Goal: Task Accomplishment & Management: Manage account settings

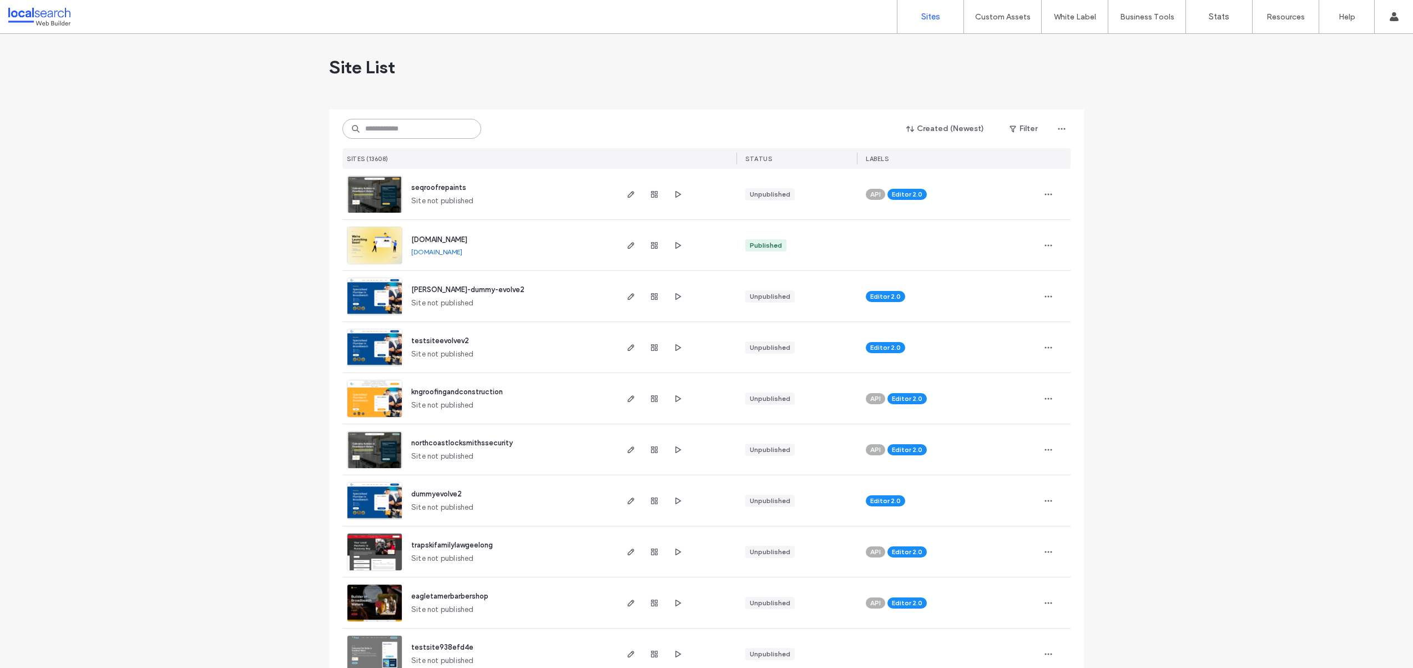
click at [386, 129] on input at bounding box center [411, 129] width 139 height 20
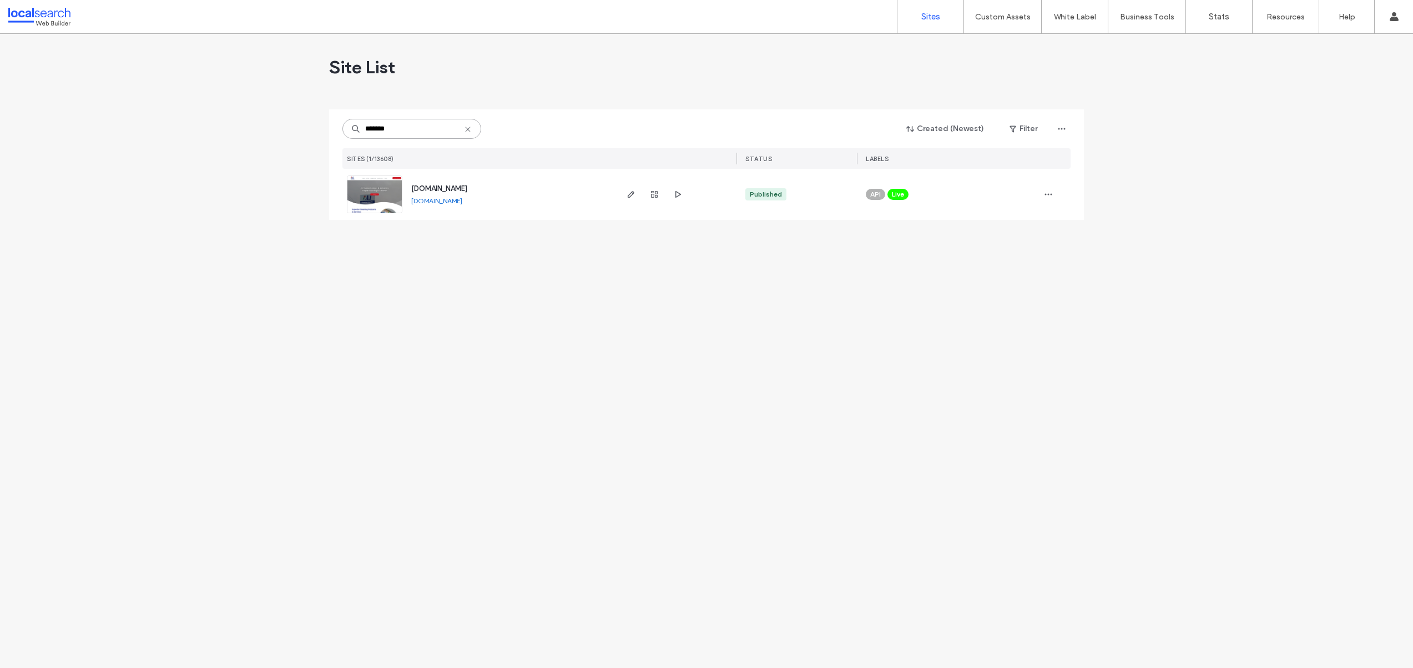
type input "*******"
click at [369, 190] on img at bounding box center [374, 213] width 54 height 75
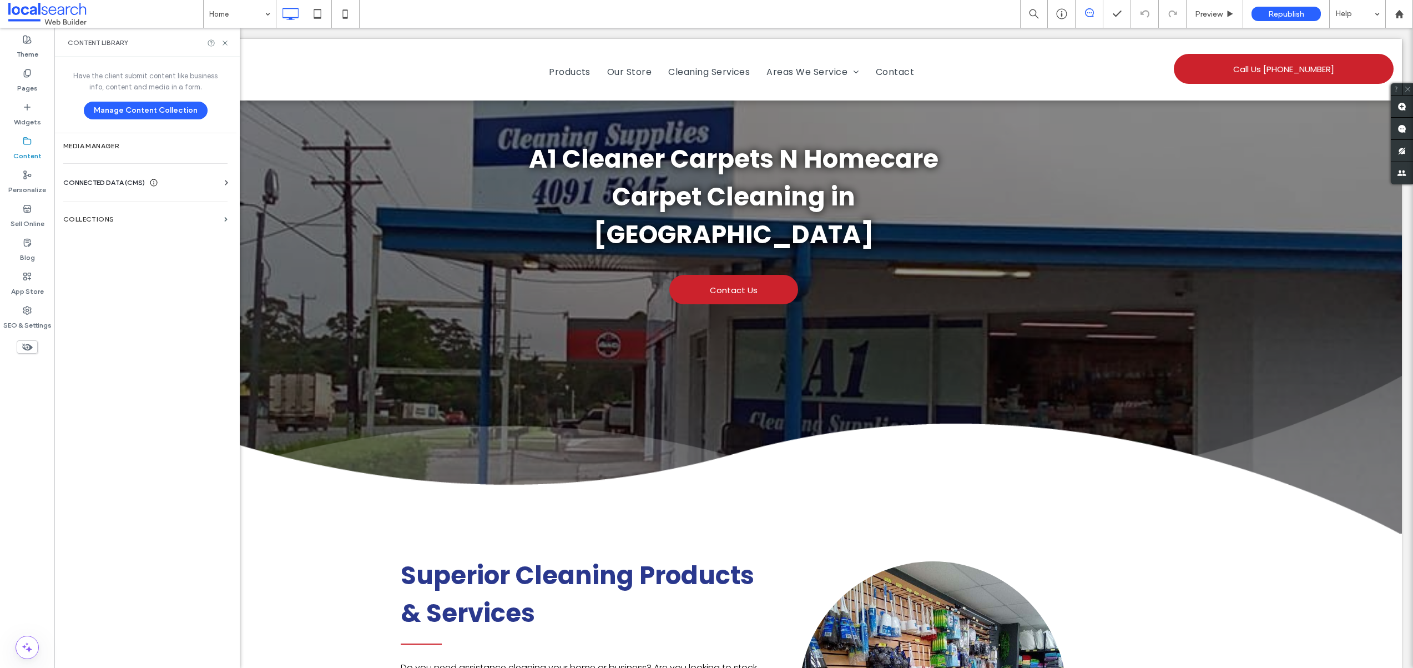
click at [92, 188] on div "Business Info Business Text Business Images Find and Replace" at bounding box center [147, 192] width 169 height 9
click at [113, 184] on span "CONNECTED DATA (CMS)" at bounding box center [104, 182] width 82 height 11
click at [113, 213] on label "Business Info" at bounding box center [147, 210] width 151 height 8
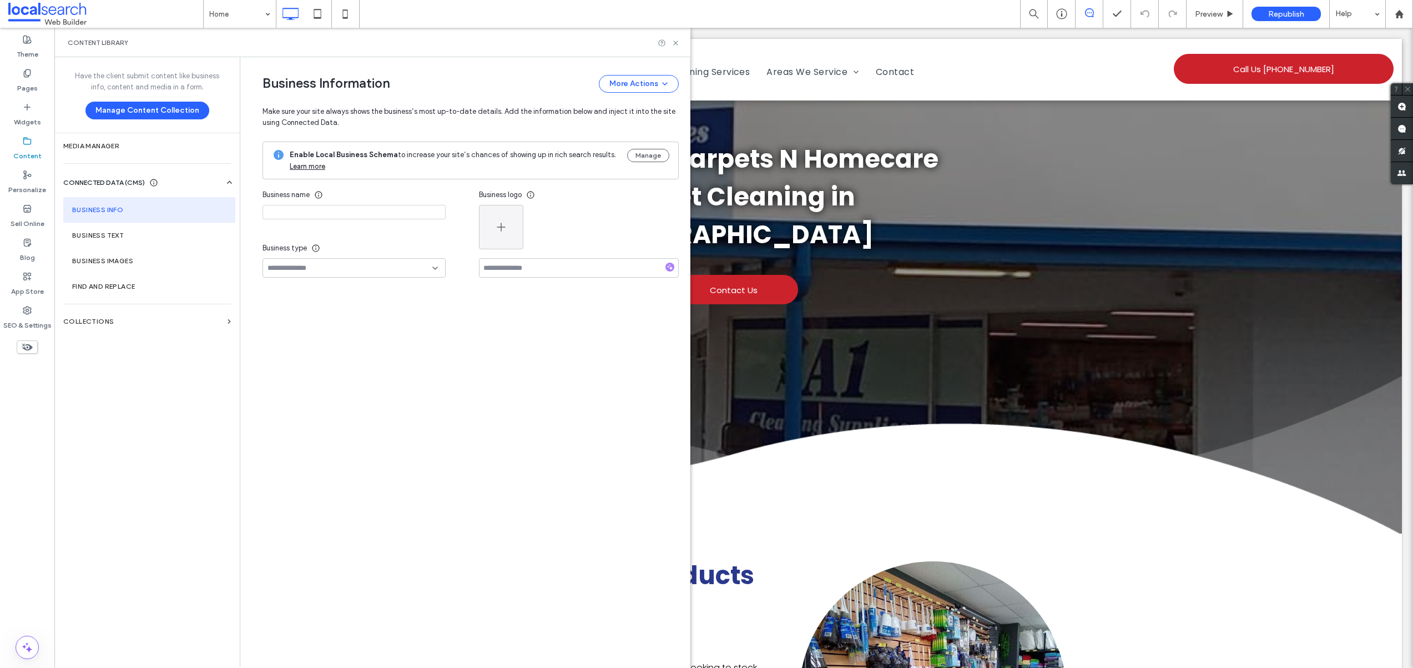
type input "**********"
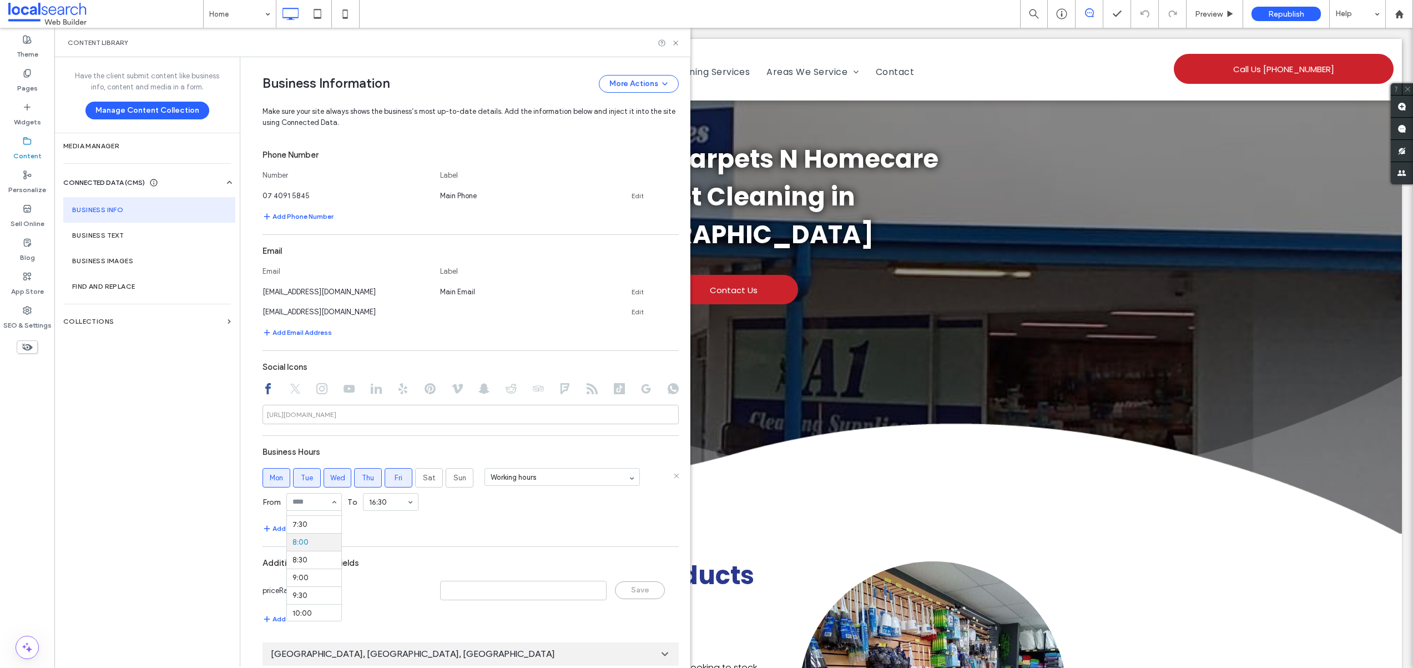
scroll to position [261, 0]
click at [307, 501] on input at bounding box center [312, 502] width 38 height 8
click at [286, 528] on button "Add Hours" at bounding box center [284, 528] width 43 height 13
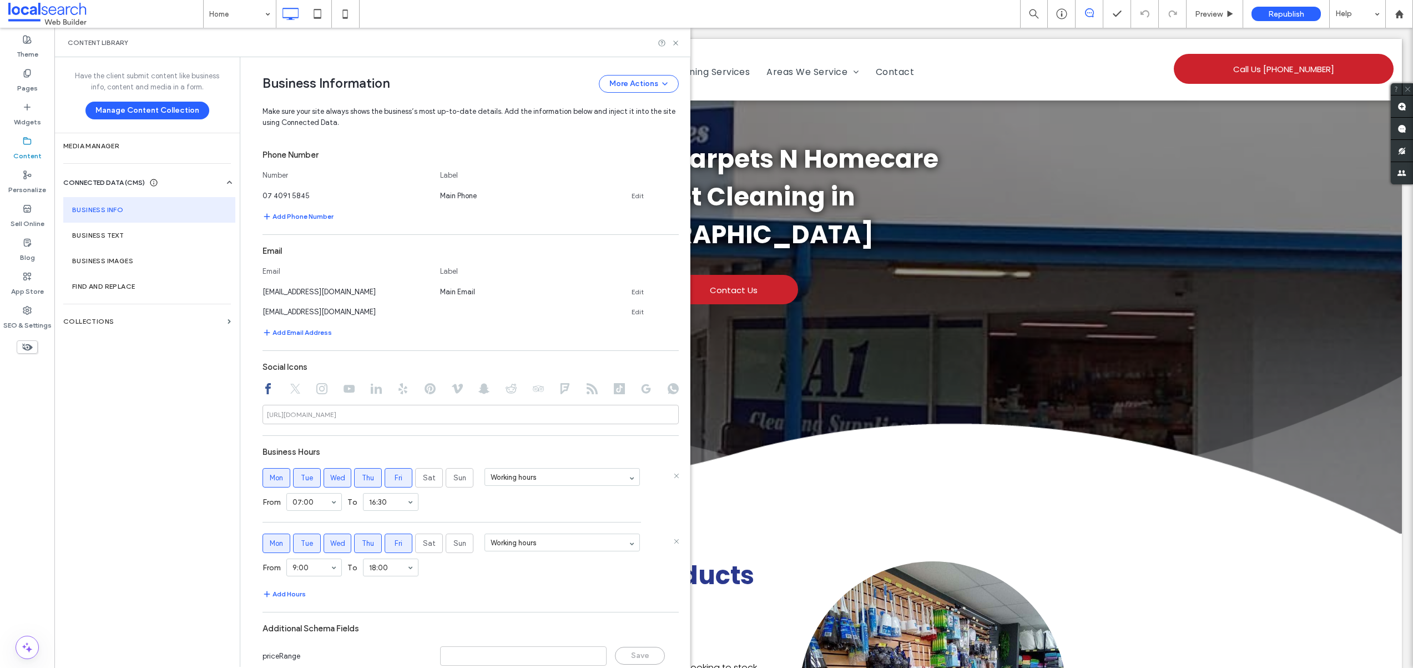
click at [263, 538] on label "Mon" at bounding box center [277, 542] width 28 height 19
click at [305, 540] on span "Tue" at bounding box center [307, 543] width 12 height 11
click at [330, 539] on span "Wed" at bounding box center [337, 543] width 15 height 11
click at [364, 539] on span "Thu" at bounding box center [368, 543] width 12 height 11
click at [395, 542] on span "Fri" at bounding box center [399, 543] width 8 height 11
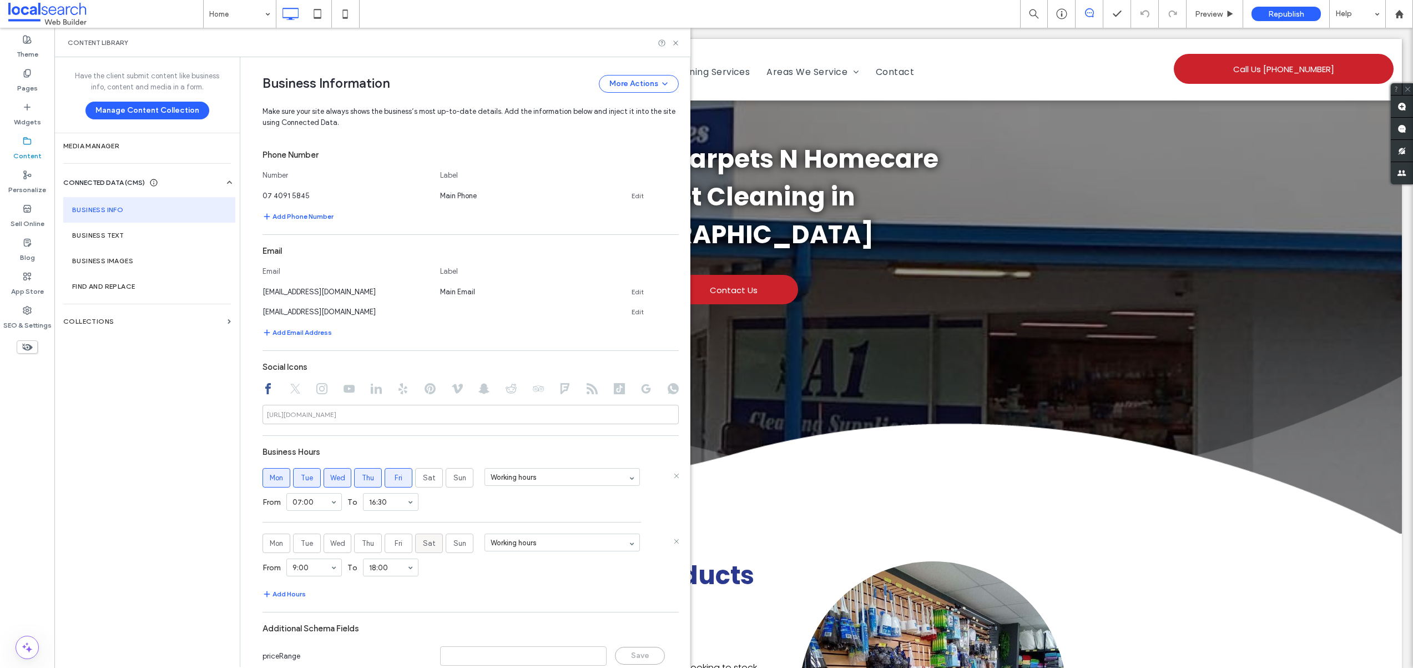
click at [415, 542] on label "Sat" at bounding box center [429, 542] width 28 height 19
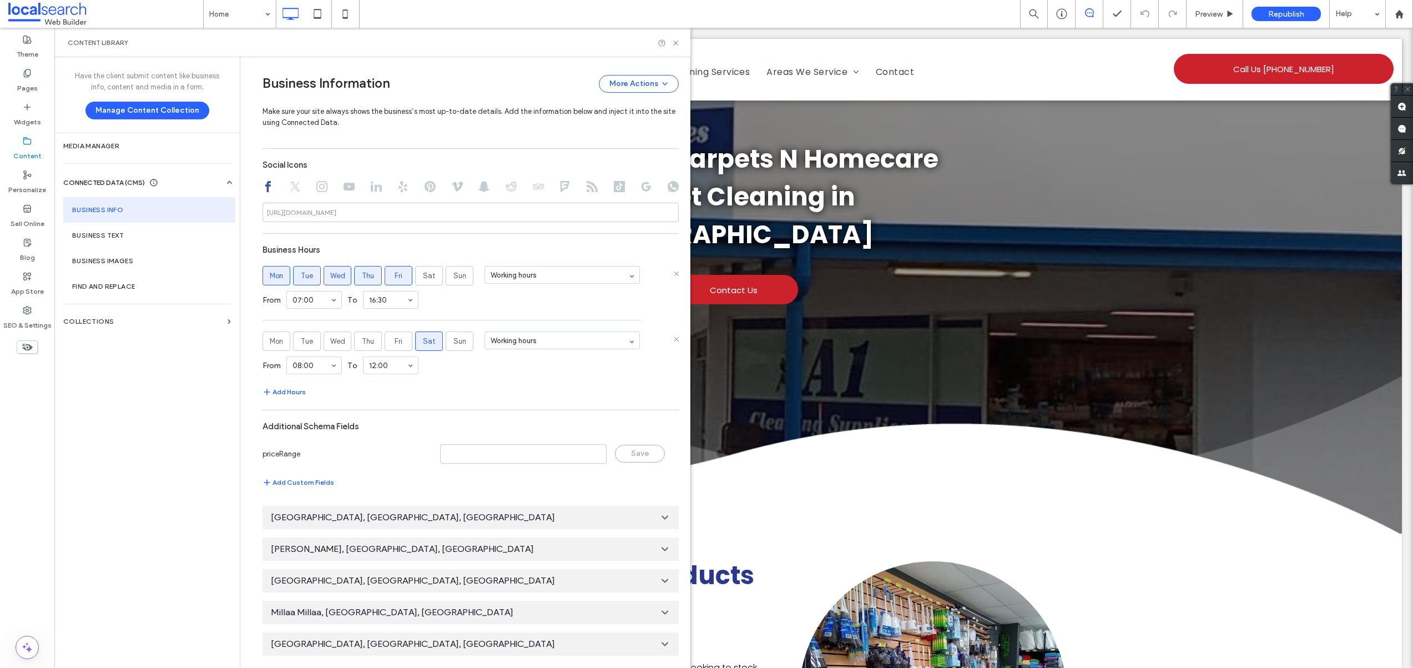
scroll to position [0, 0]
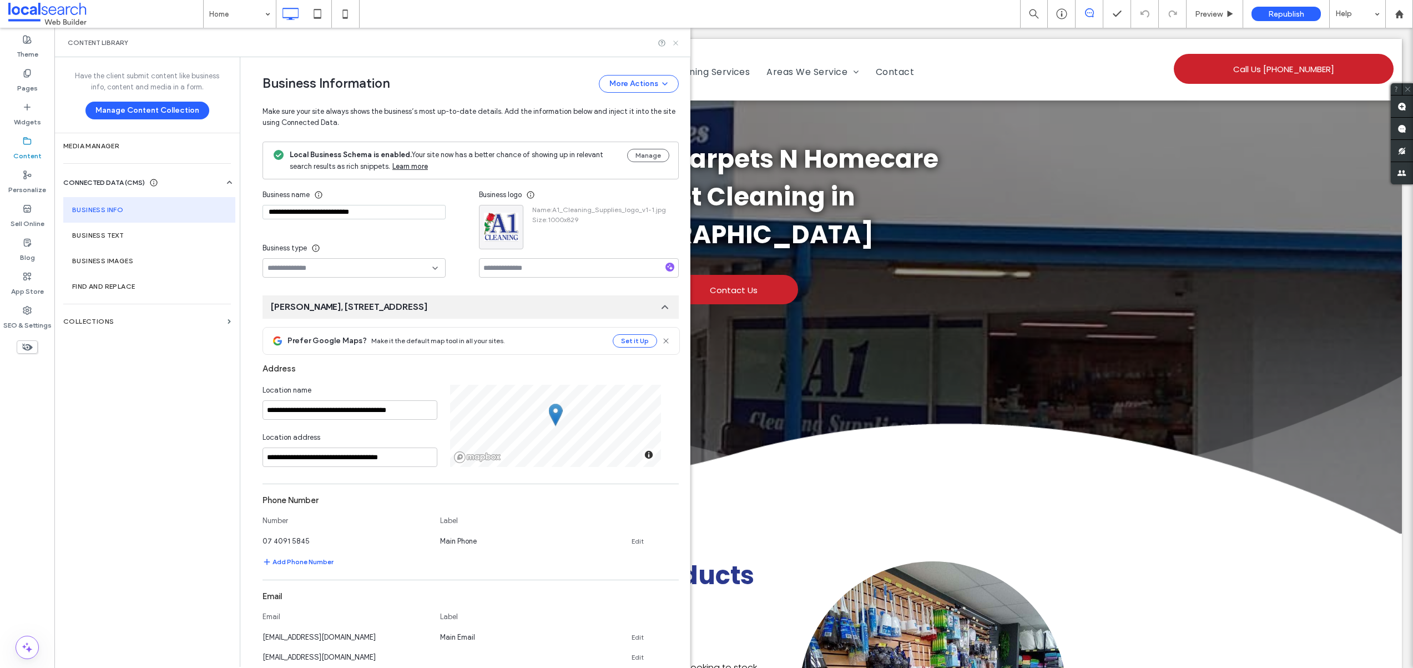
click at [674, 43] on icon at bounding box center [676, 43] width 8 height 8
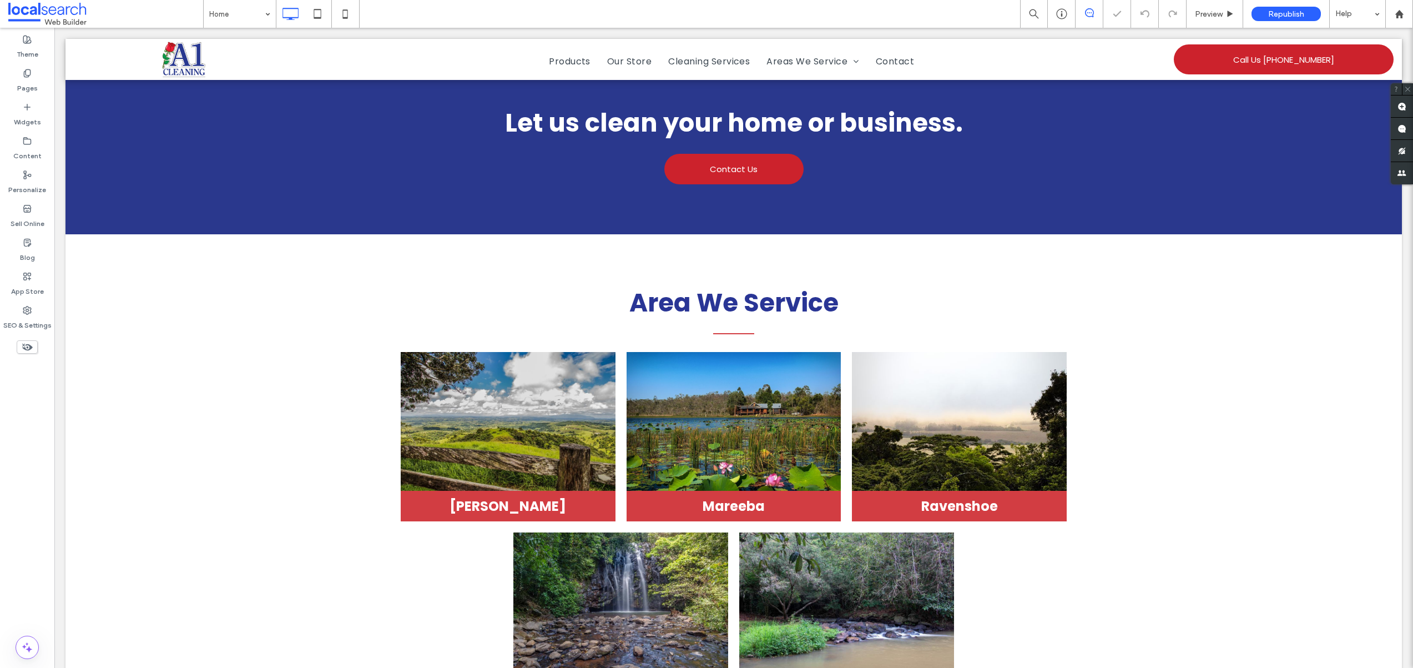
scroll to position [2643, 0]
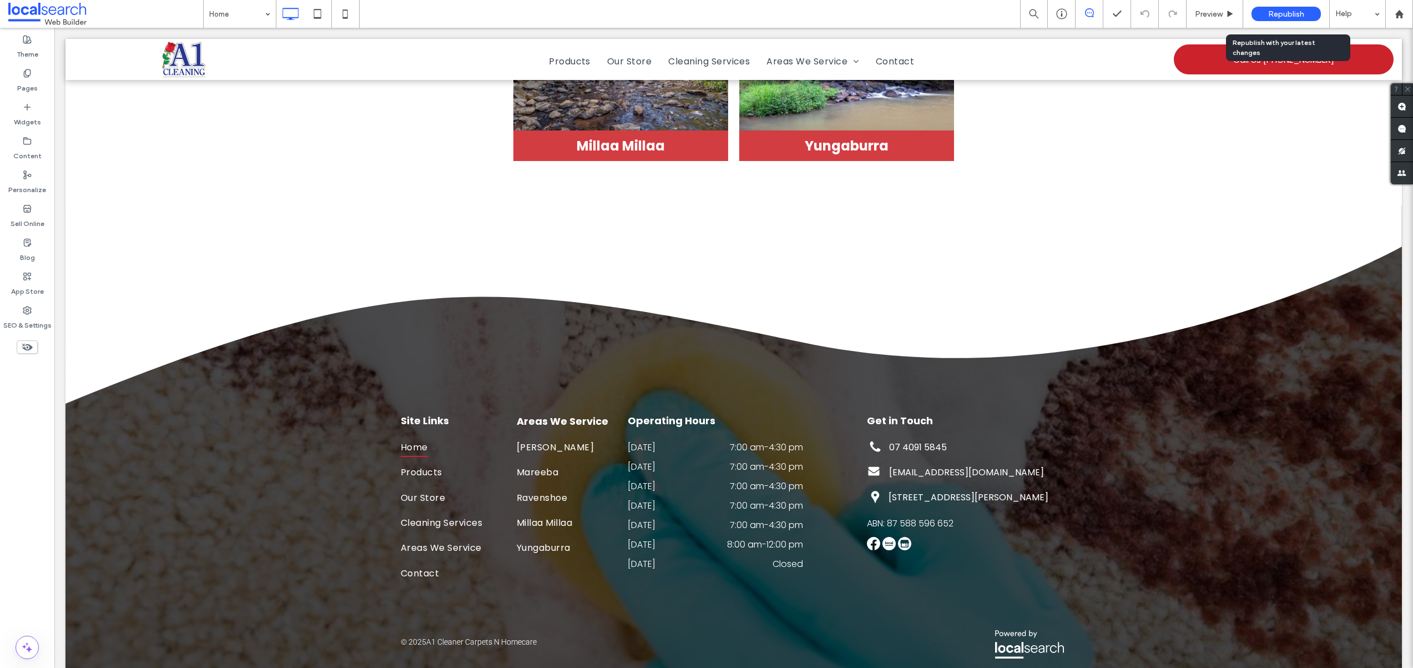
click at [1273, 11] on span "Republish" at bounding box center [1286, 13] width 36 height 9
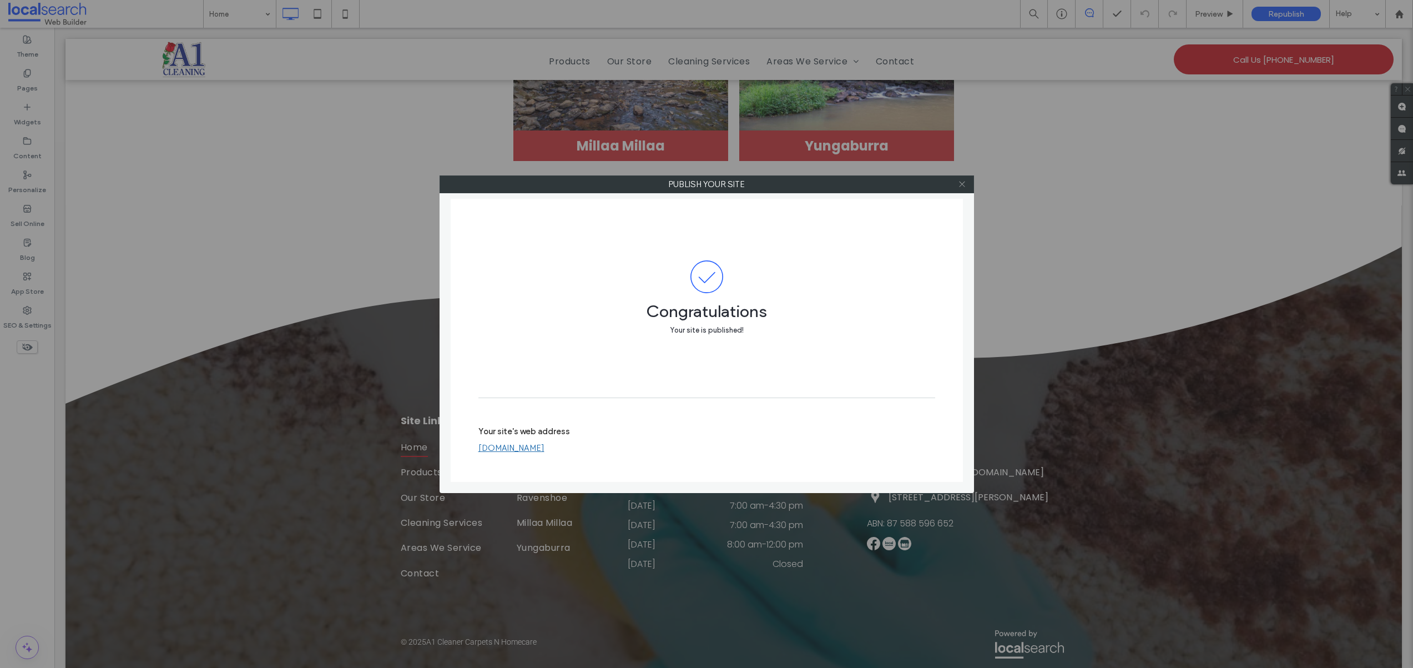
click at [959, 186] on icon at bounding box center [962, 184] width 8 height 8
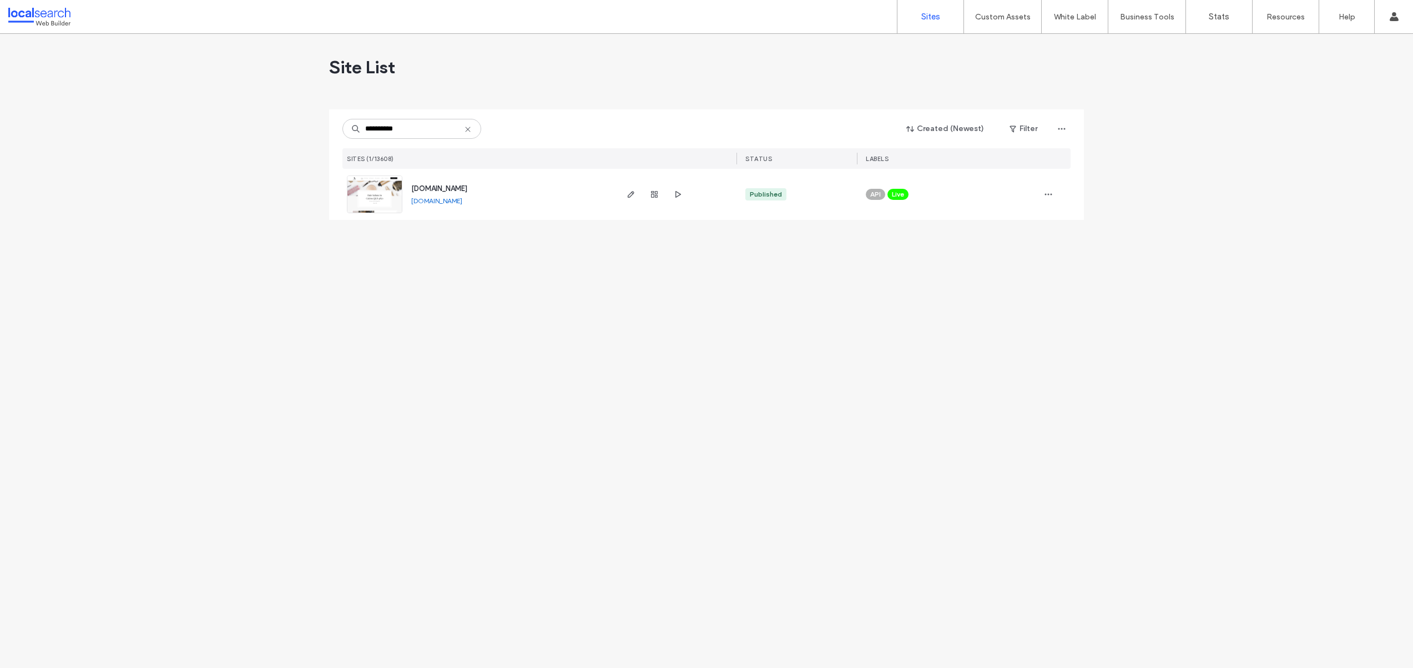
type input "**********"
click at [380, 183] on link at bounding box center [375, 194] width 56 height 38
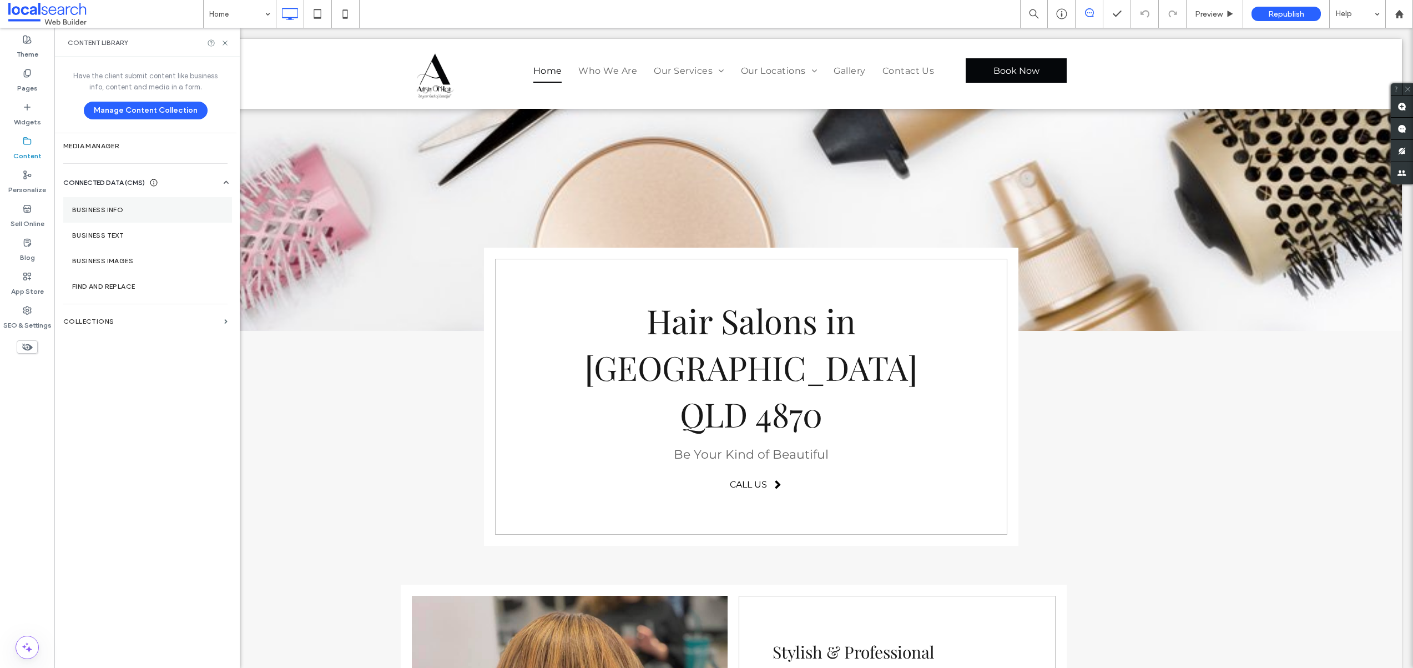
click at [104, 211] on label "Business Info" at bounding box center [147, 210] width 151 height 8
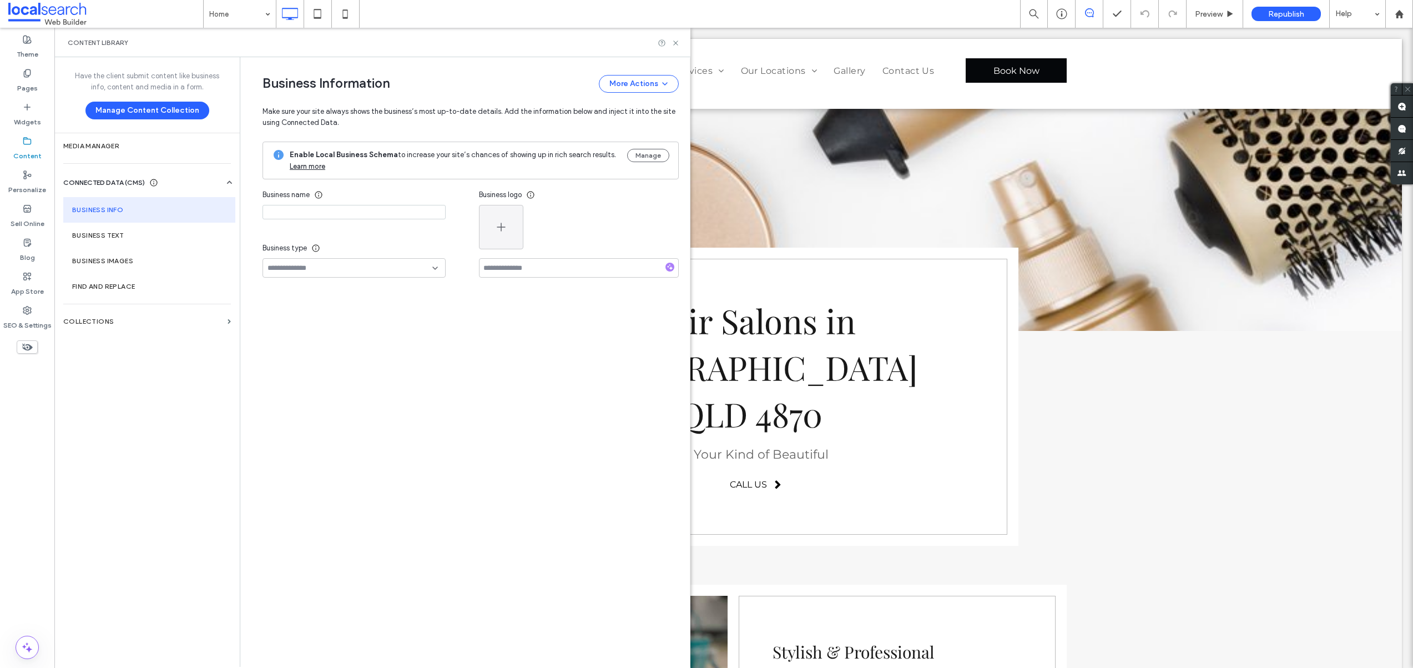
type input "**********"
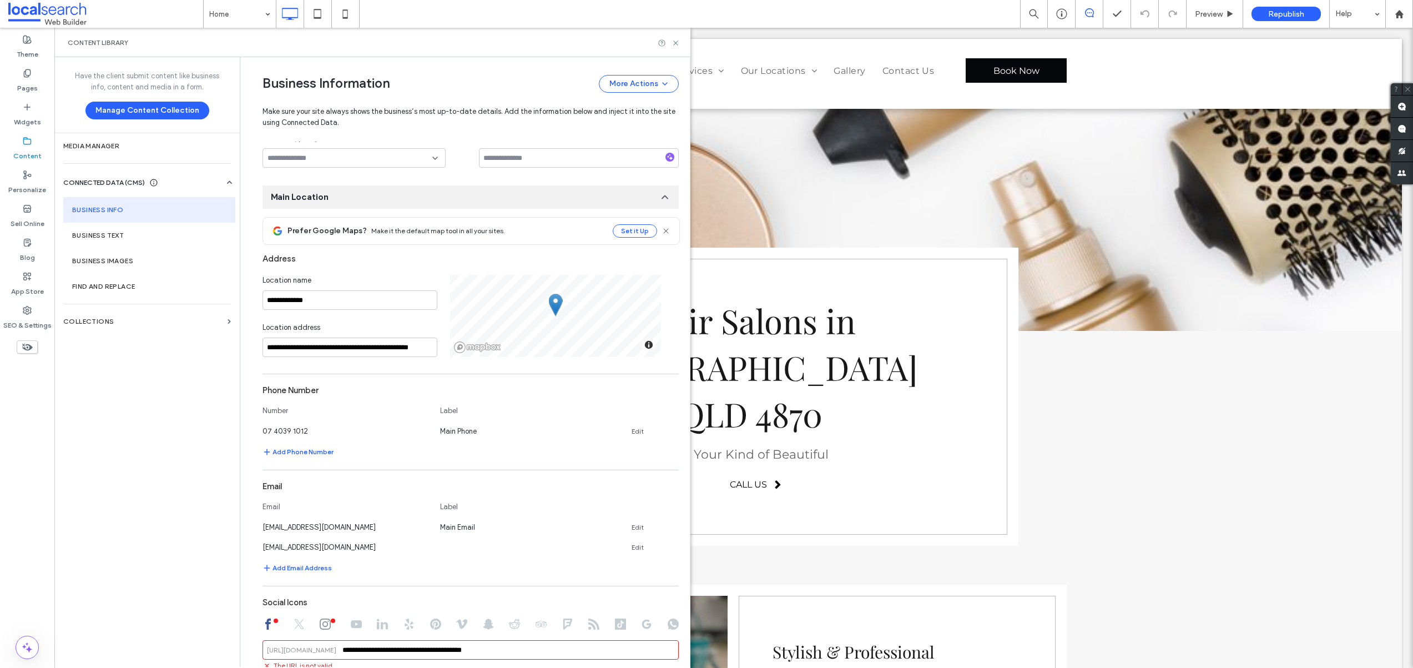
scroll to position [155, 0]
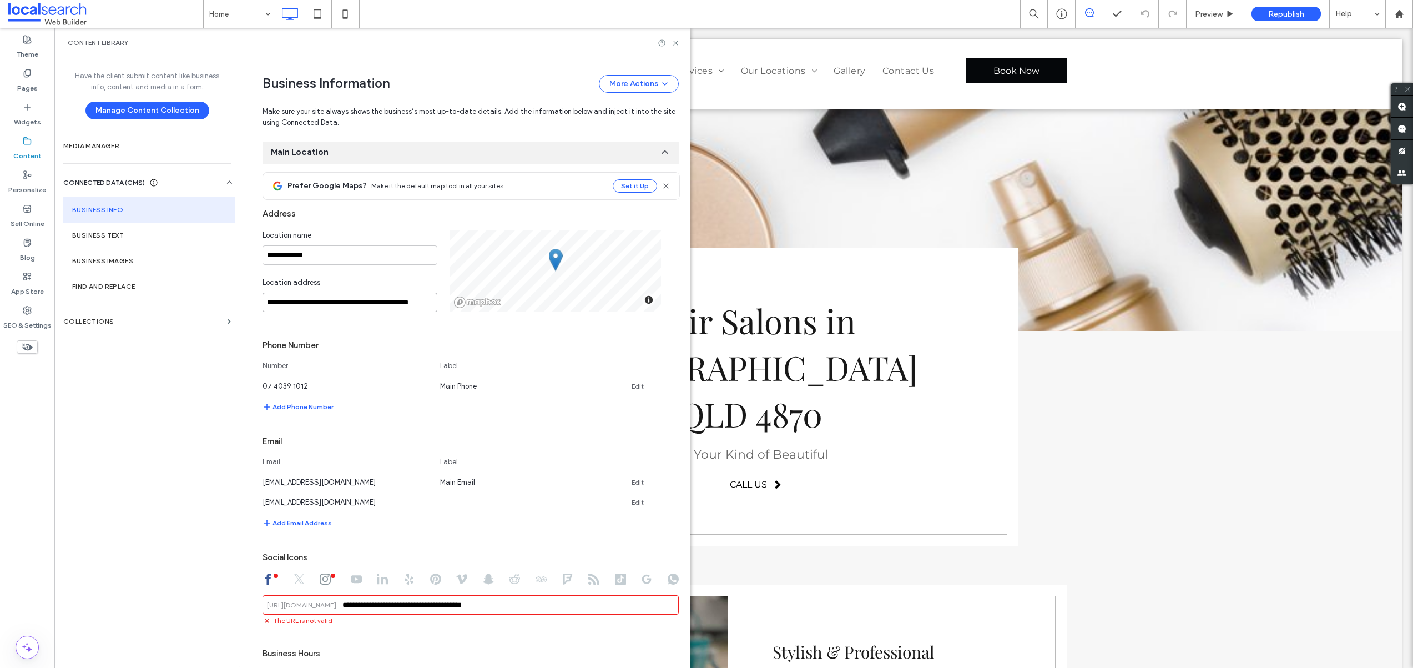
click at [263, 303] on input "**********" at bounding box center [350, 302] width 175 height 19
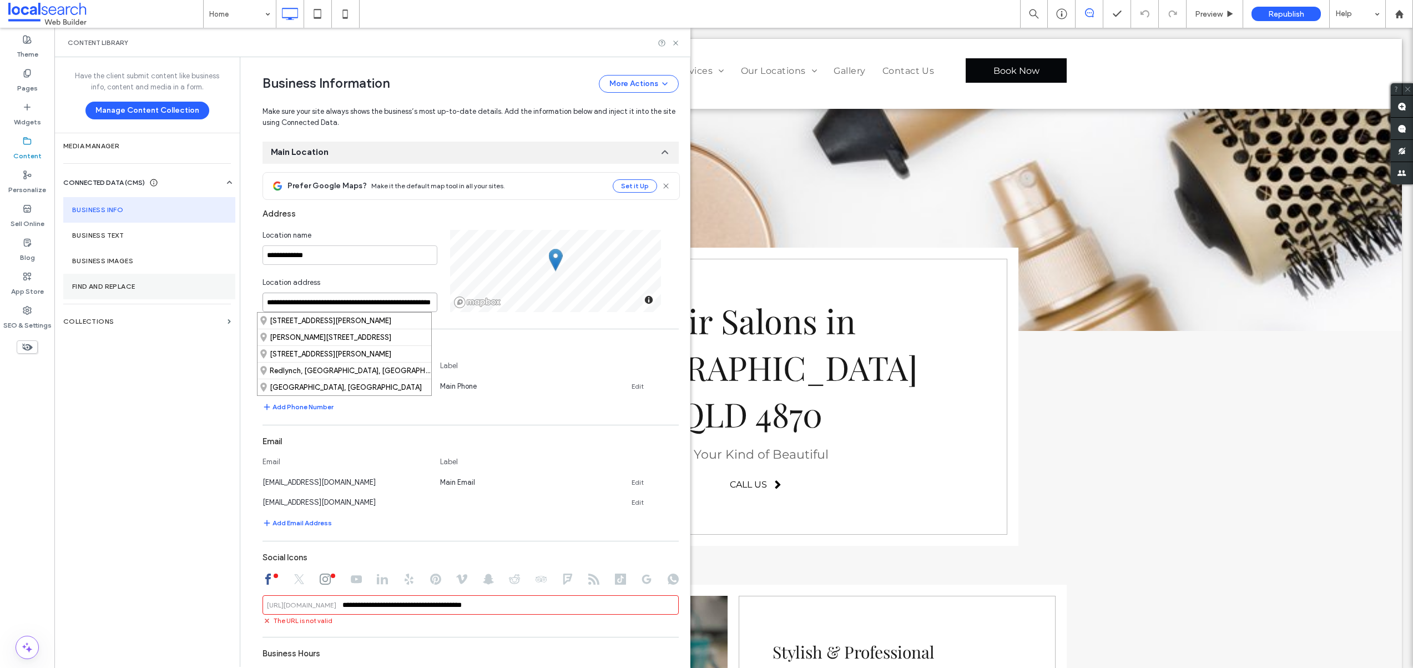
drag, startPoint x: 291, startPoint y: 303, endPoint x: 220, endPoint y: 299, distance: 71.7
click at [220, 299] on div "**********" at bounding box center [372, 361] width 636 height 609
type input "**********"
click at [546, 368] on div "Label" at bounding box center [523, 368] width 167 height 16
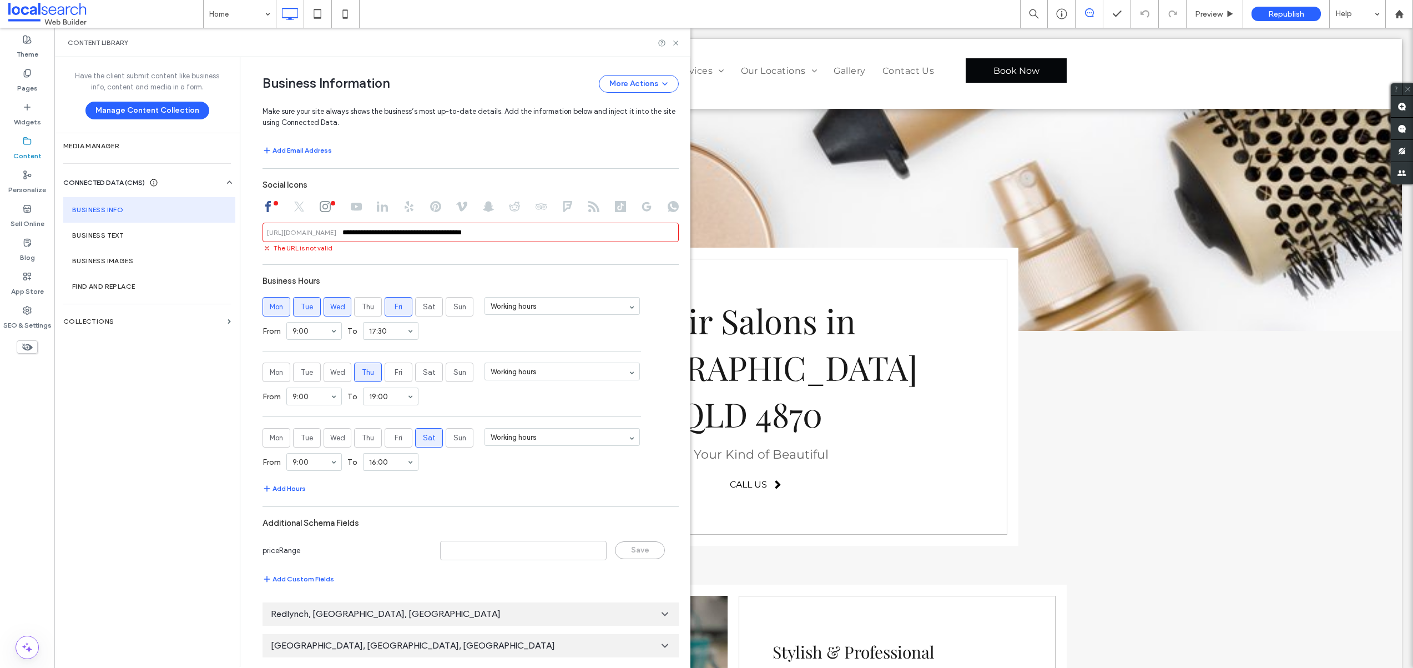
scroll to position [529, 0]
click at [685, 43] on div "Content Library" at bounding box center [372, 42] width 636 height 29
click at [679, 44] on icon at bounding box center [676, 43] width 8 height 8
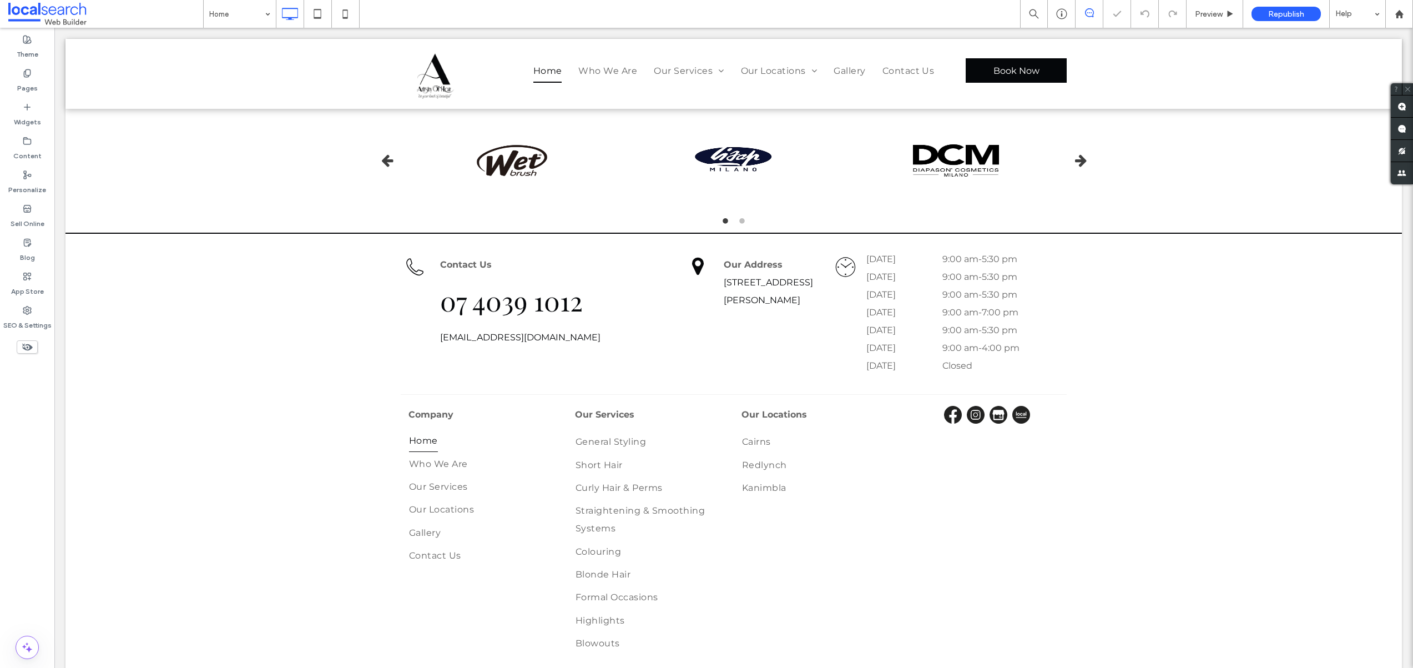
scroll to position [5688, 0]
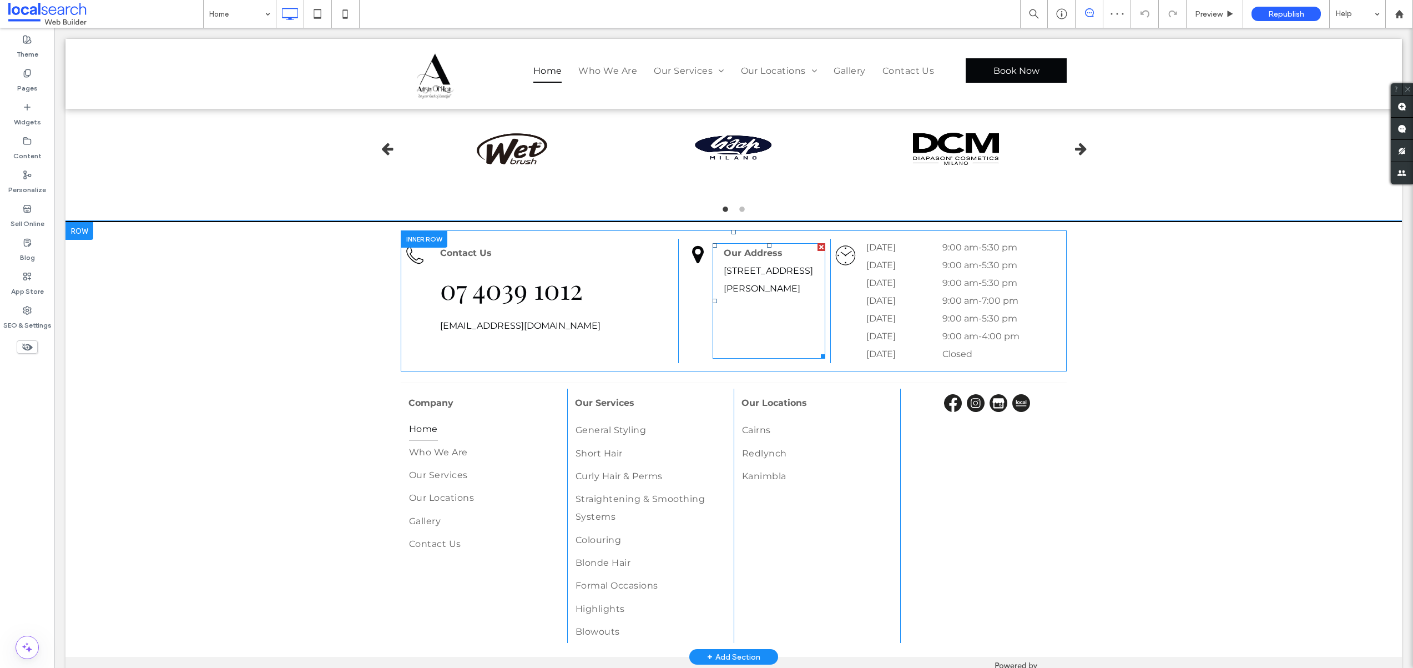
click at [737, 265] on div "Our Address 20 Larsen Rd, Redlynch QLD 4870" at bounding box center [769, 300] width 113 height 115
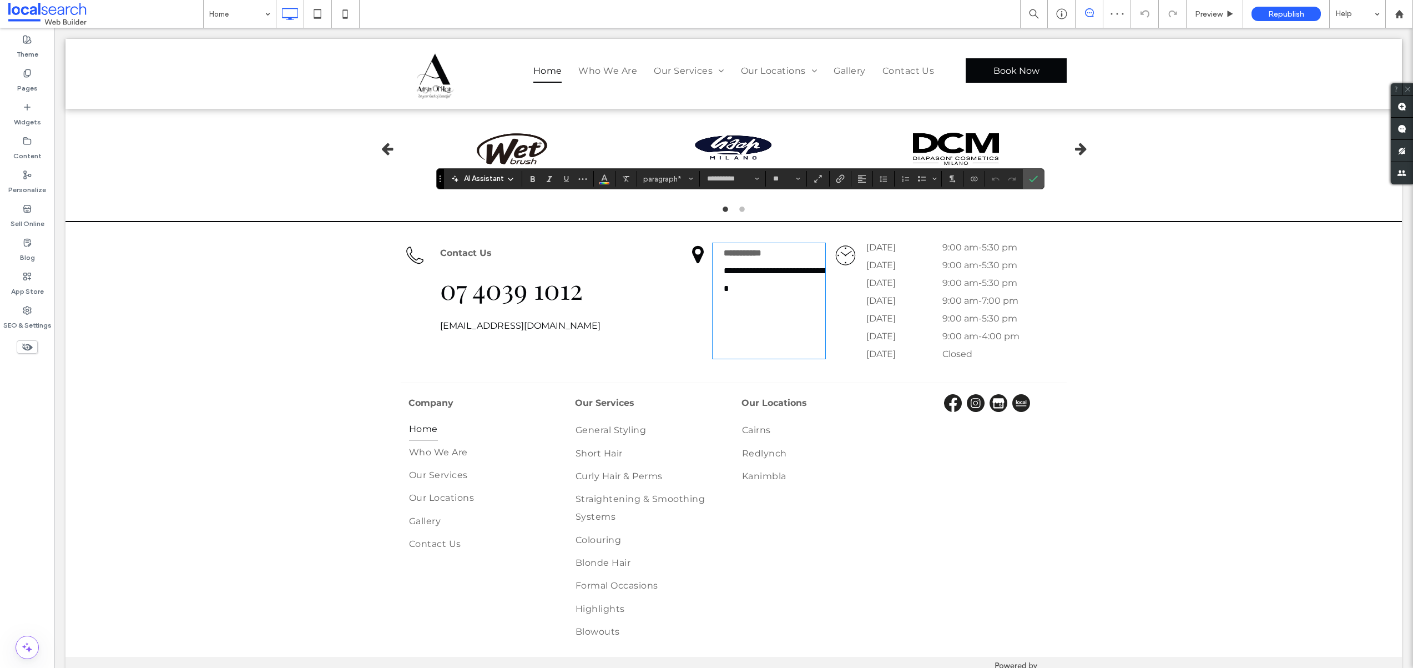
click at [714, 243] on div "**********" at bounding box center [769, 300] width 113 height 115
click at [715, 243] on div "**********" at bounding box center [769, 300] width 113 height 115
click at [724, 266] on link "**********" at bounding box center [776, 279] width 104 height 26
drag, startPoint x: 720, startPoint y: 225, endPoint x: 758, endPoint y: 228, distance: 37.3
click at [758, 262] on p "**********" at bounding box center [775, 280] width 102 height 36
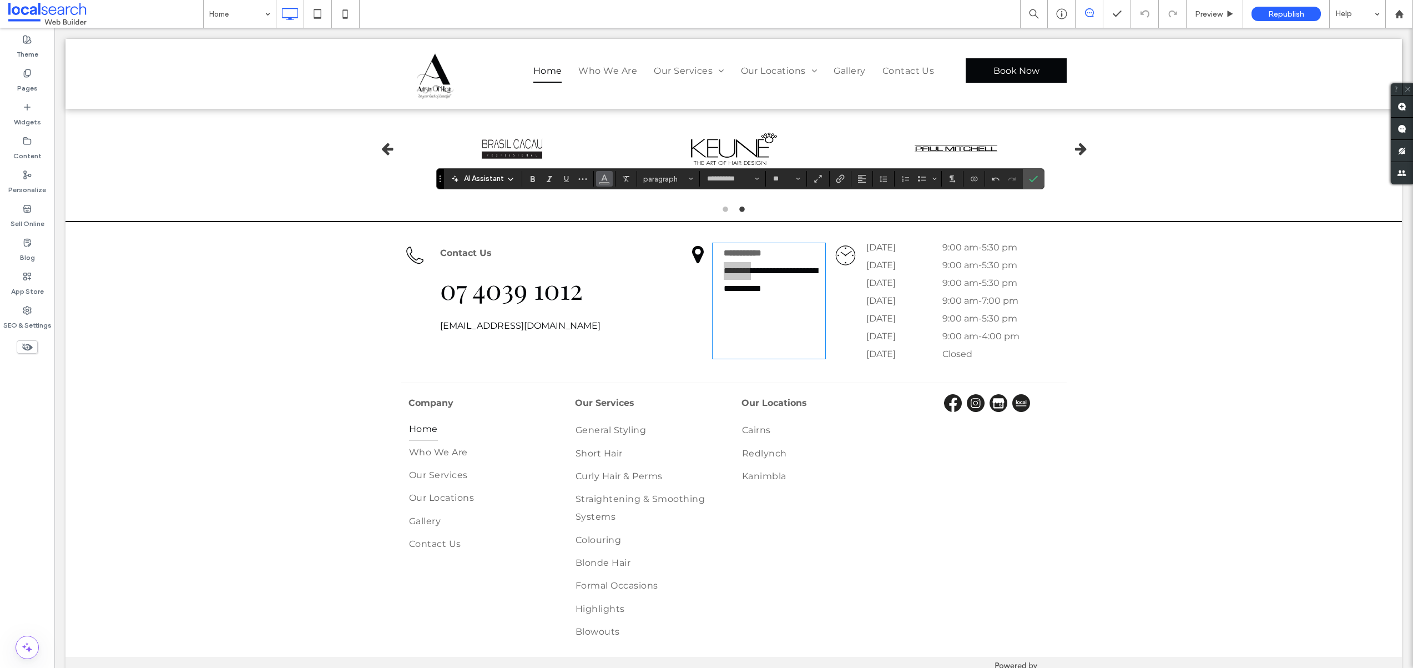
click at [606, 179] on use "Color" at bounding box center [605, 178] width 6 height 6
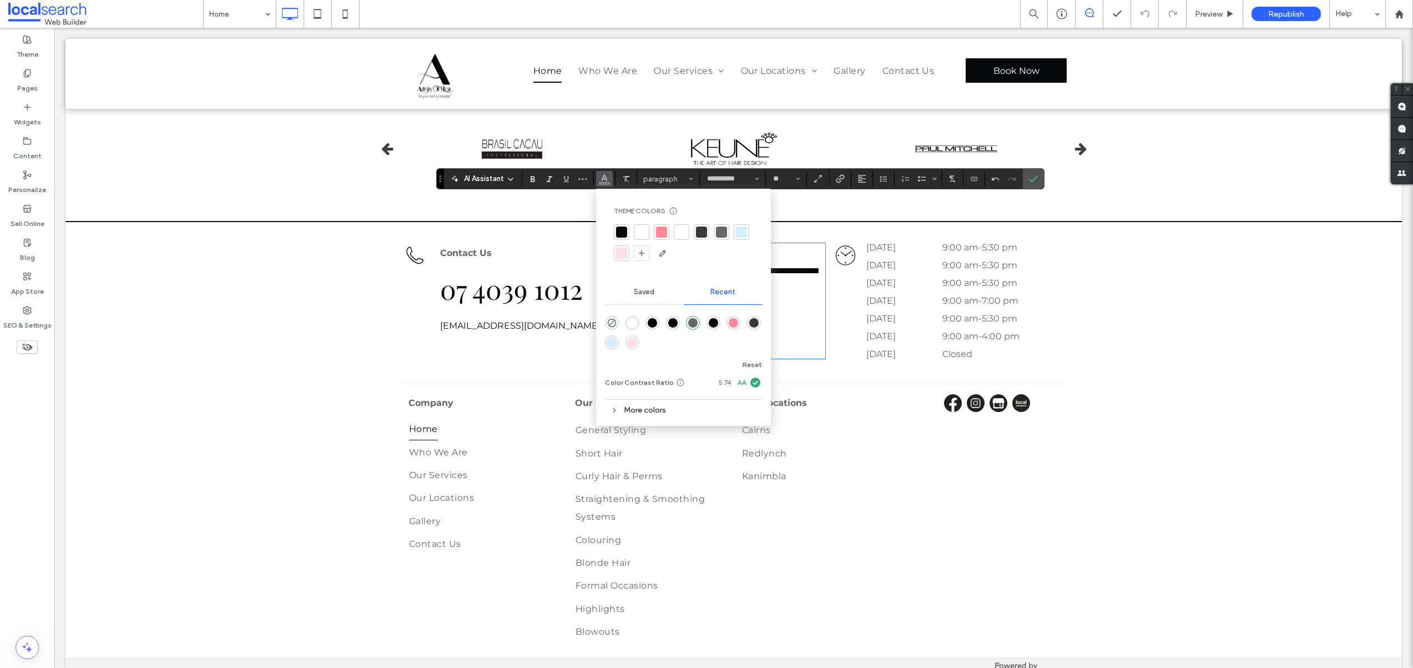
click at [622, 229] on div at bounding box center [621, 231] width 11 height 11
drag, startPoint x: 618, startPoint y: 228, endPoint x: 665, endPoint y: 239, distance: 48.5
click at [618, 228] on div at bounding box center [621, 231] width 11 height 11
click at [796, 276] on div "**********" at bounding box center [769, 300] width 113 height 115
click at [602, 178] on icon "Color" at bounding box center [604, 177] width 9 height 9
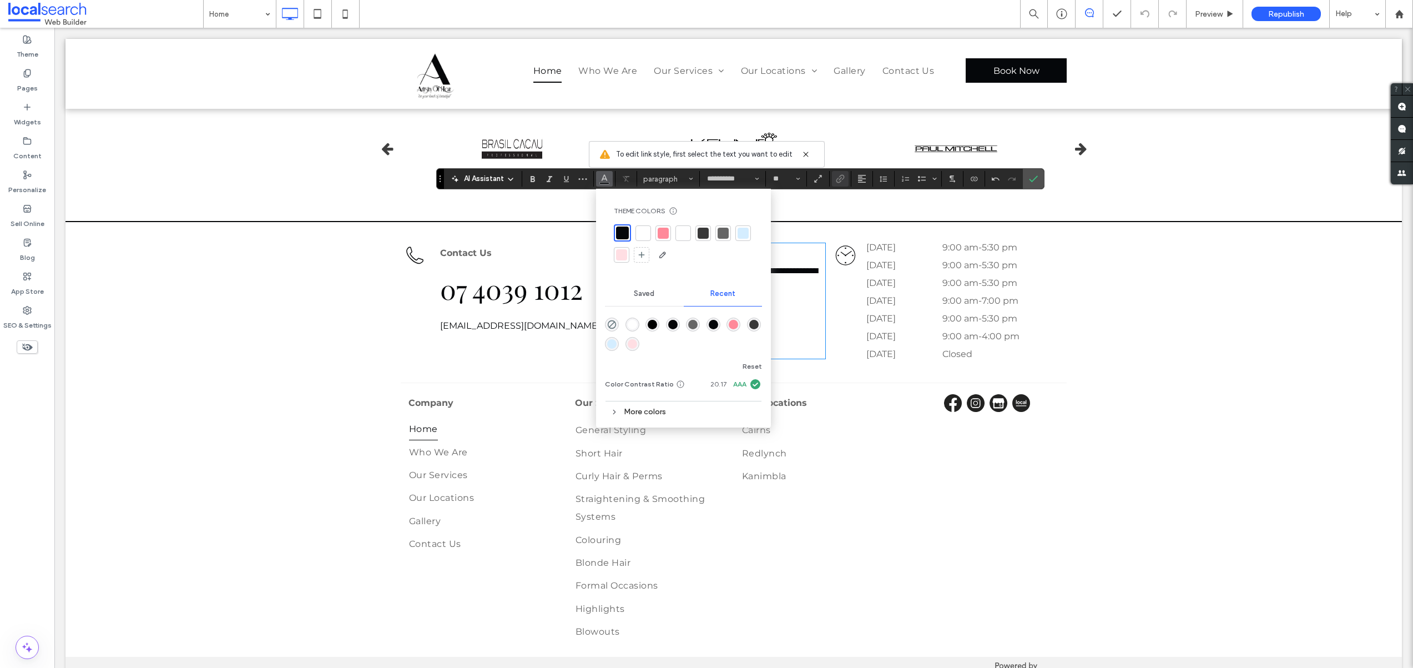
click at [780, 295] on div "**********" at bounding box center [769, 300] width 113 height 115
click at [1035, 180] on icon "Confirm" at bounding box center [1033, 178] width 9 height 9
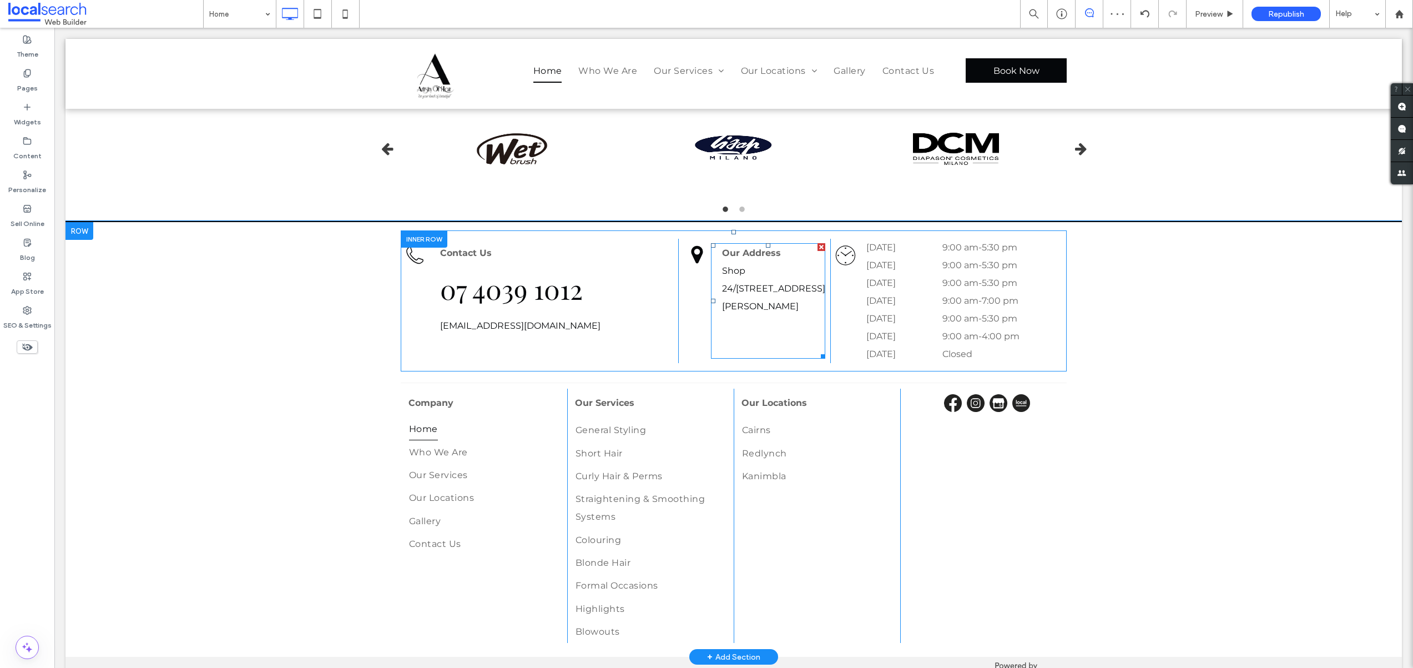
click at [718, 243] on div "Our Address Shop 24/ 20 Larsen Rd, Redlynch QLD 4870" at bounding box center [768, 300] width 114 height 115
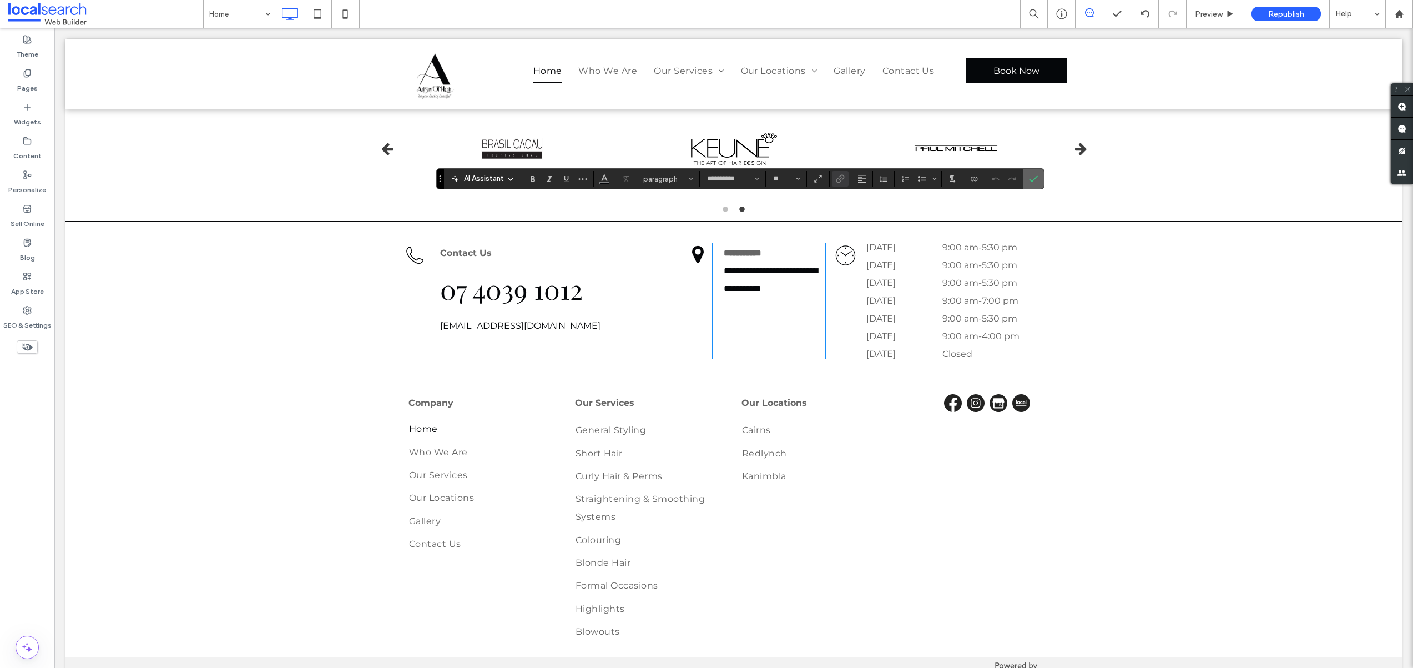
click at [1035, 181] on icon "Confirm" at bounding box center [1033, 178] width 9 height 9
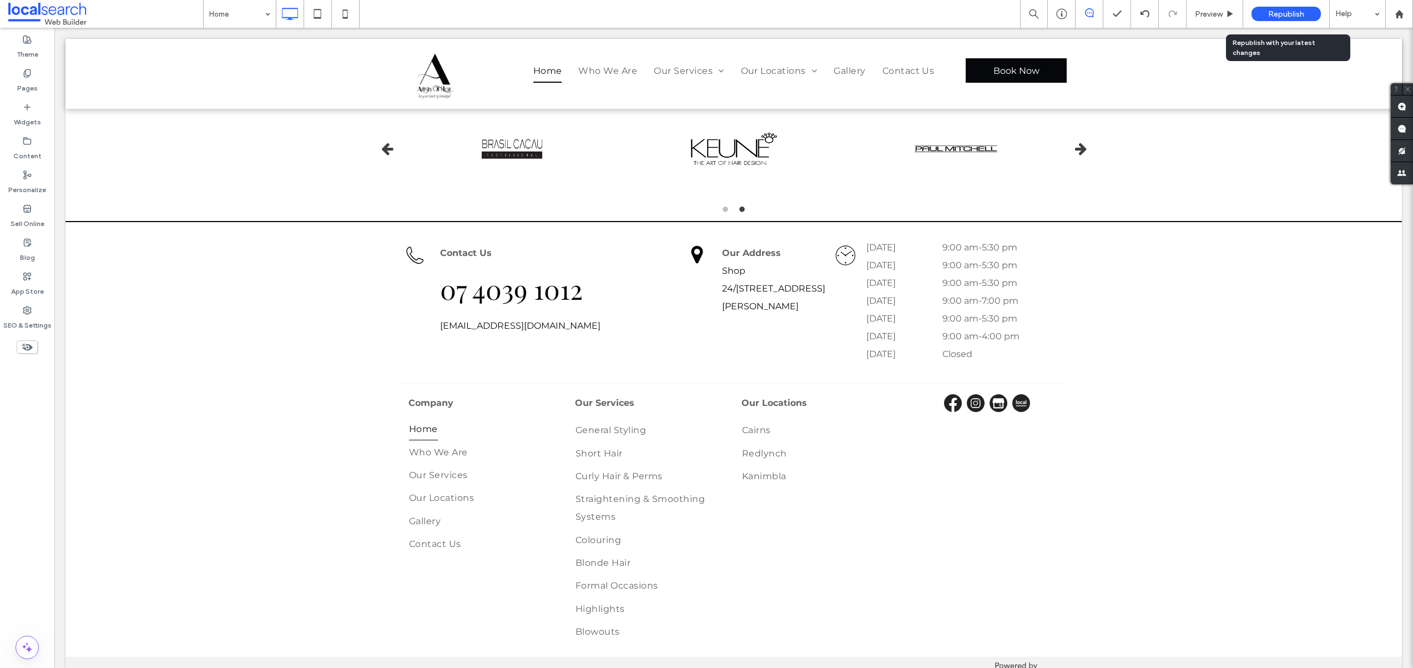
click at [1300, 11] on span "Republish" at bounding box center [1286, 13] width 36 height 9
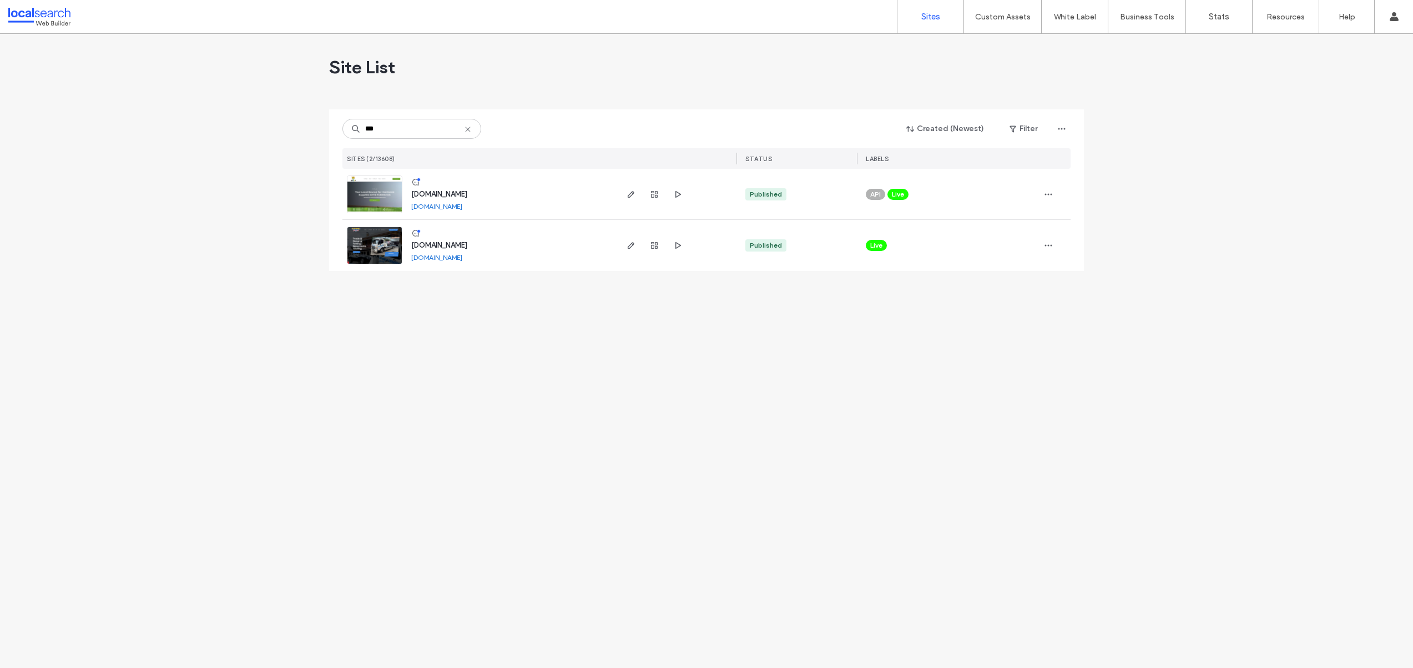
type input "***"
click at [370, 190] on img at bounding box center [374, 213] width 54 height 75
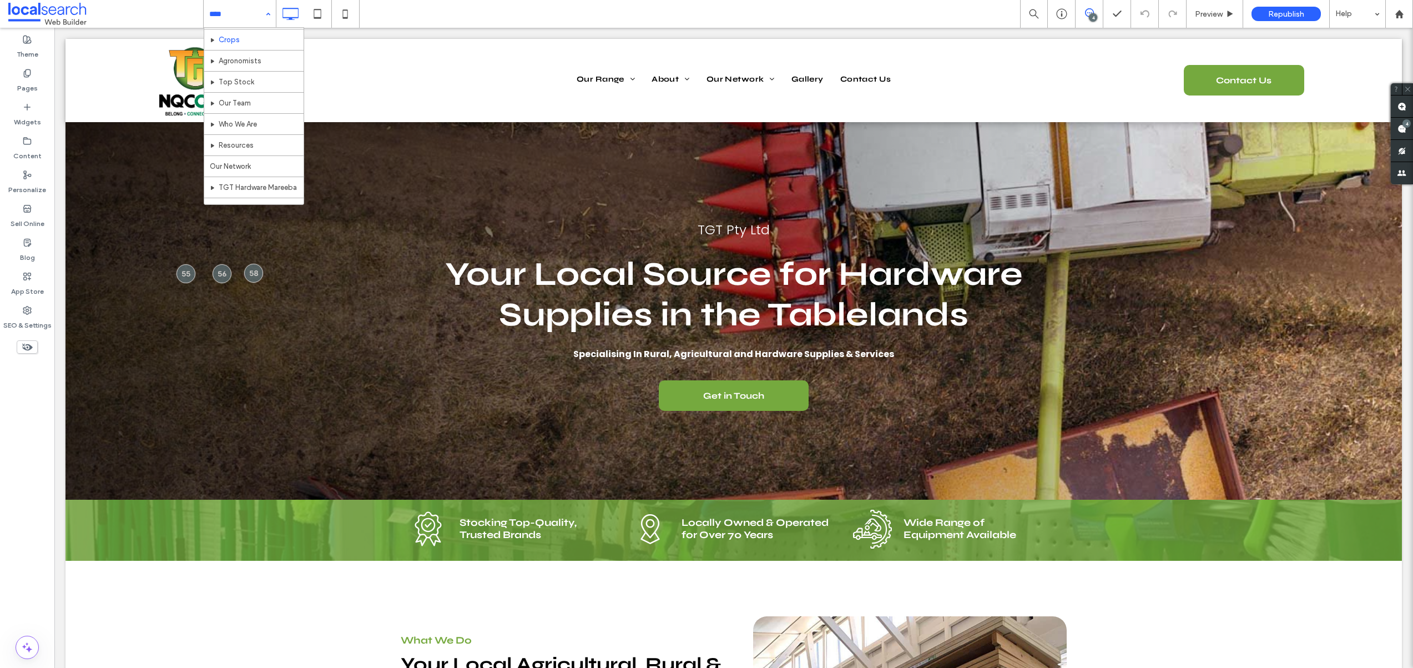
scroll to position [115, 0]
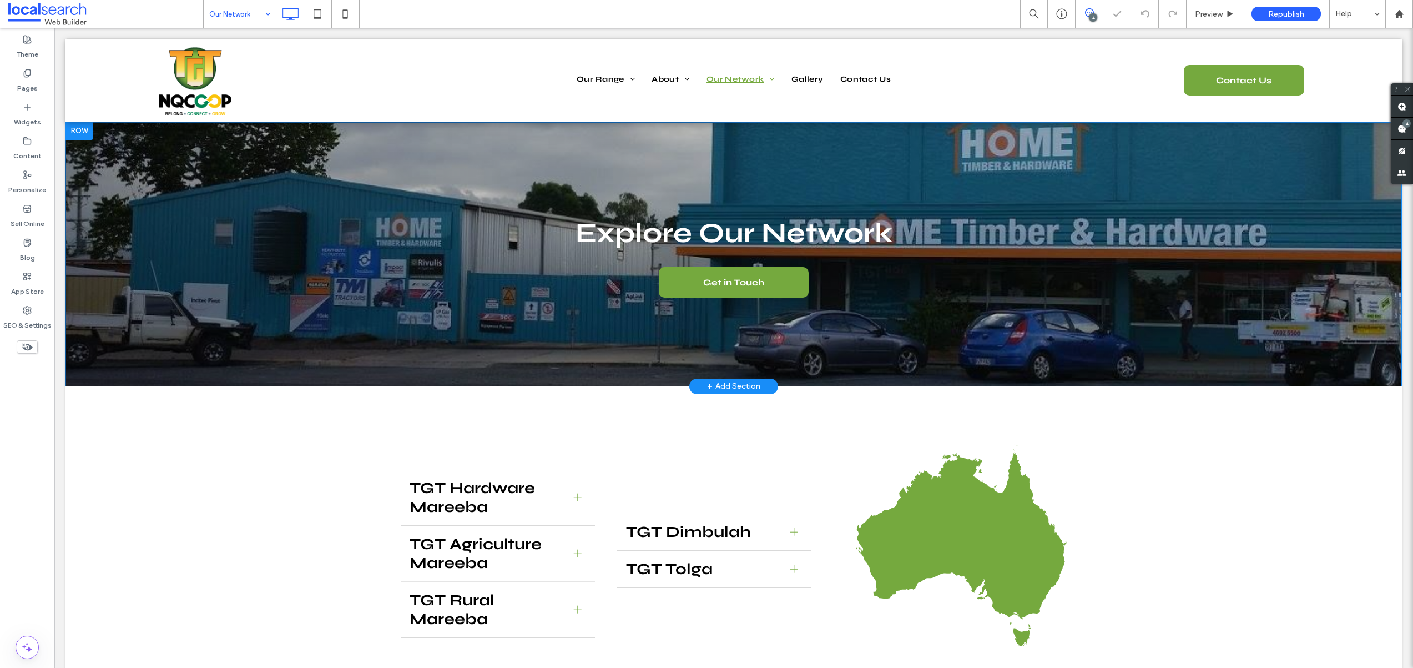
click at [253, 181] on div "Explore Our Network Get in Touch Click To Paste Click To Paste Row + Add Section" at bounding box center [733, 254] width 1337 height 264
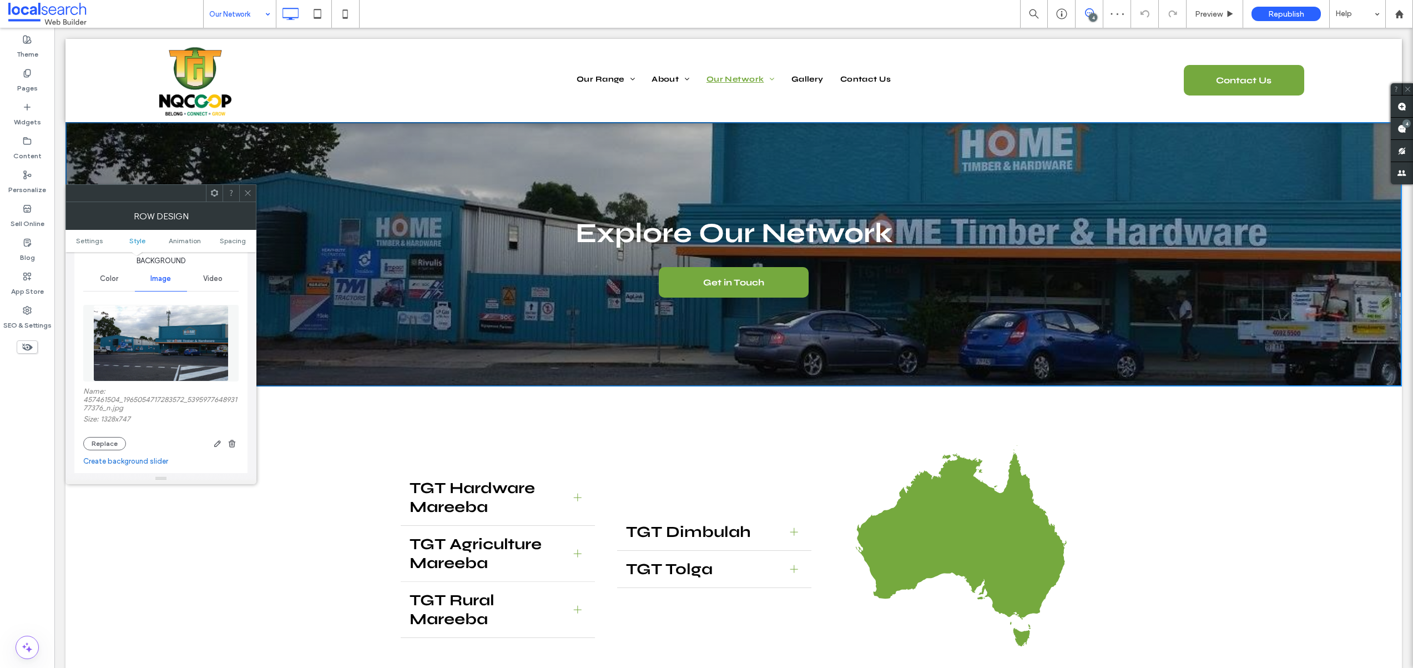
scroll to position [145, 0]
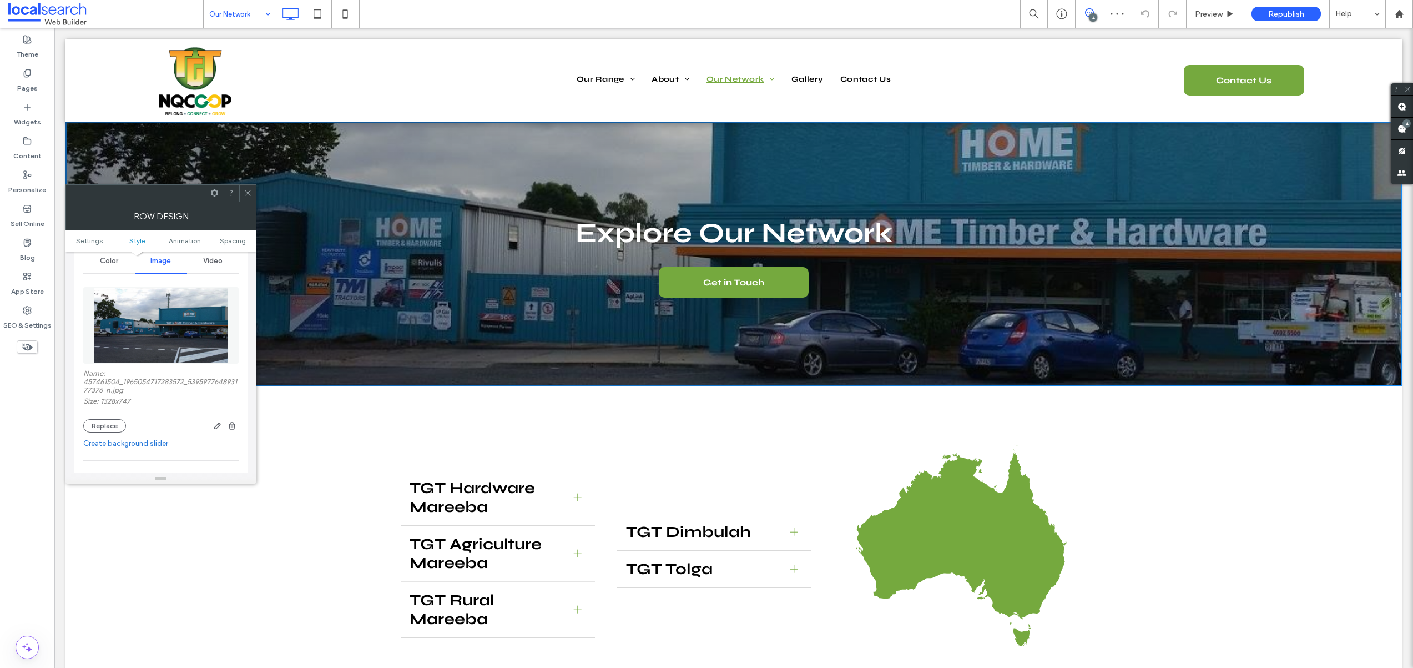
click at [145, 344] on img at bounding box center [160, 325] width 135 height 77
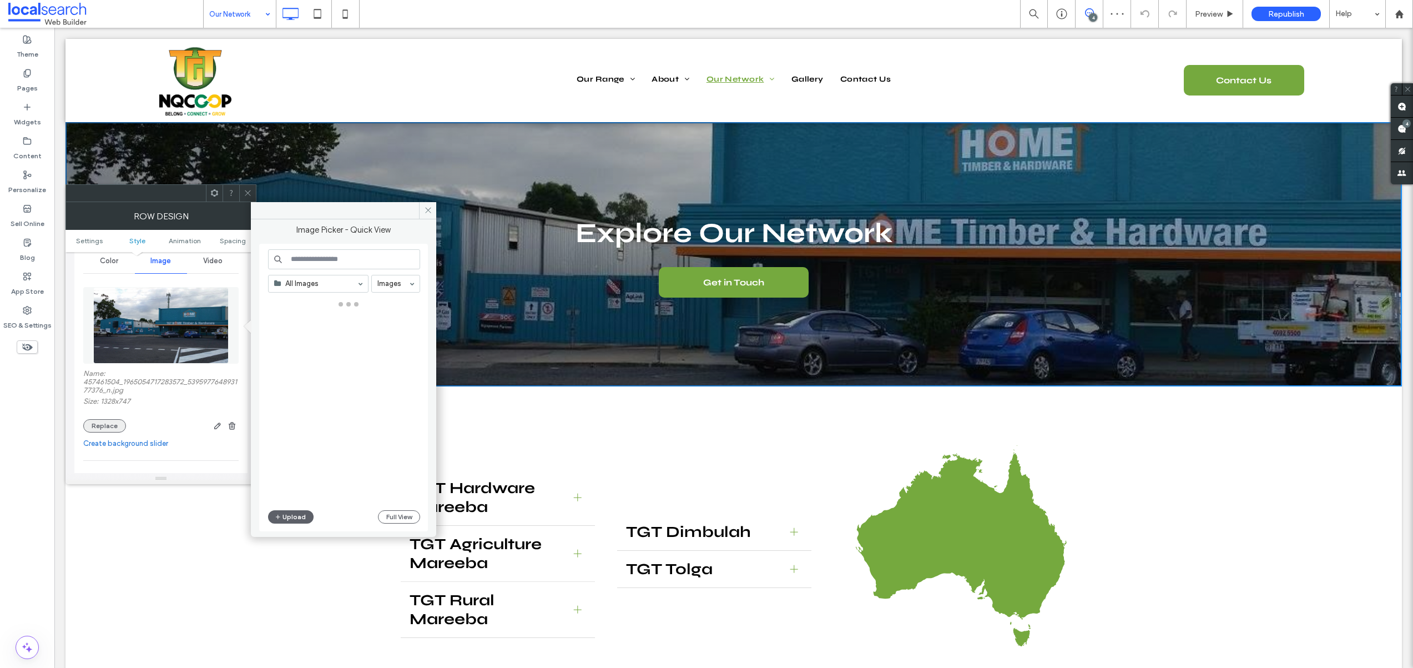
click at [105, 428] on button "Replace" at bounding box center [104, 425] width 43 height 13
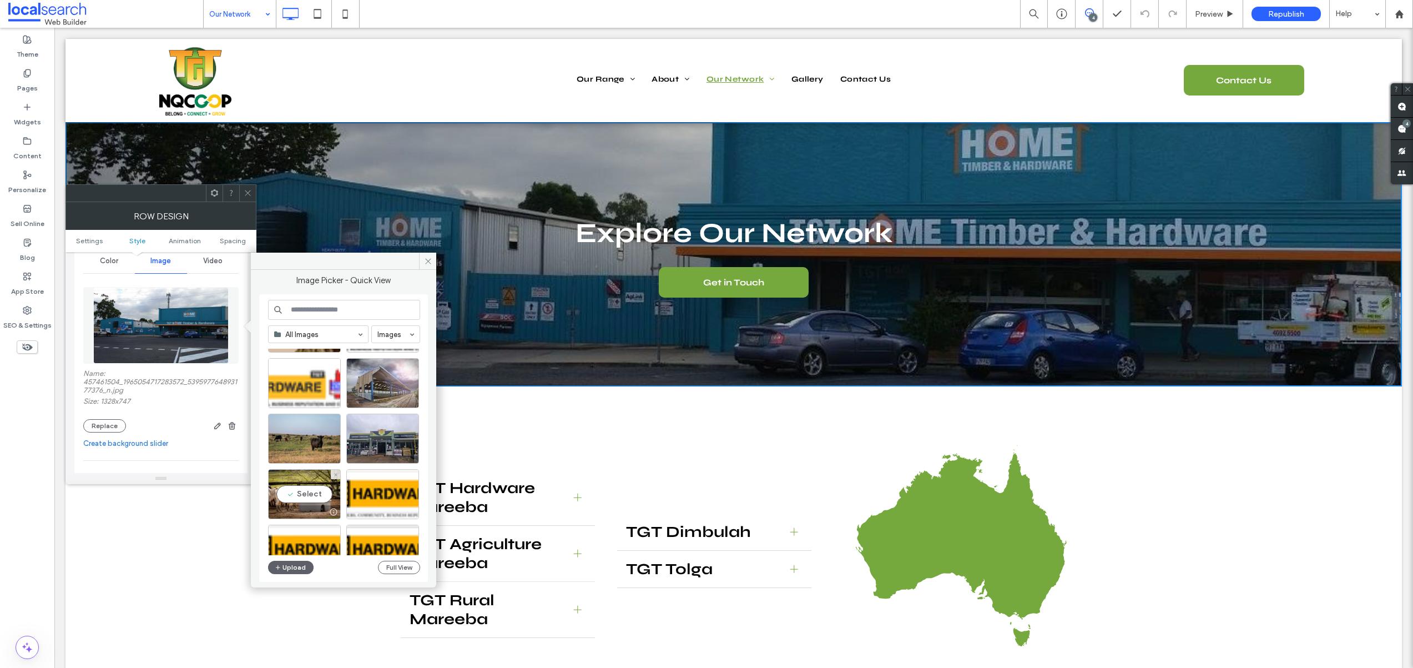
scroll to position [221, 0]
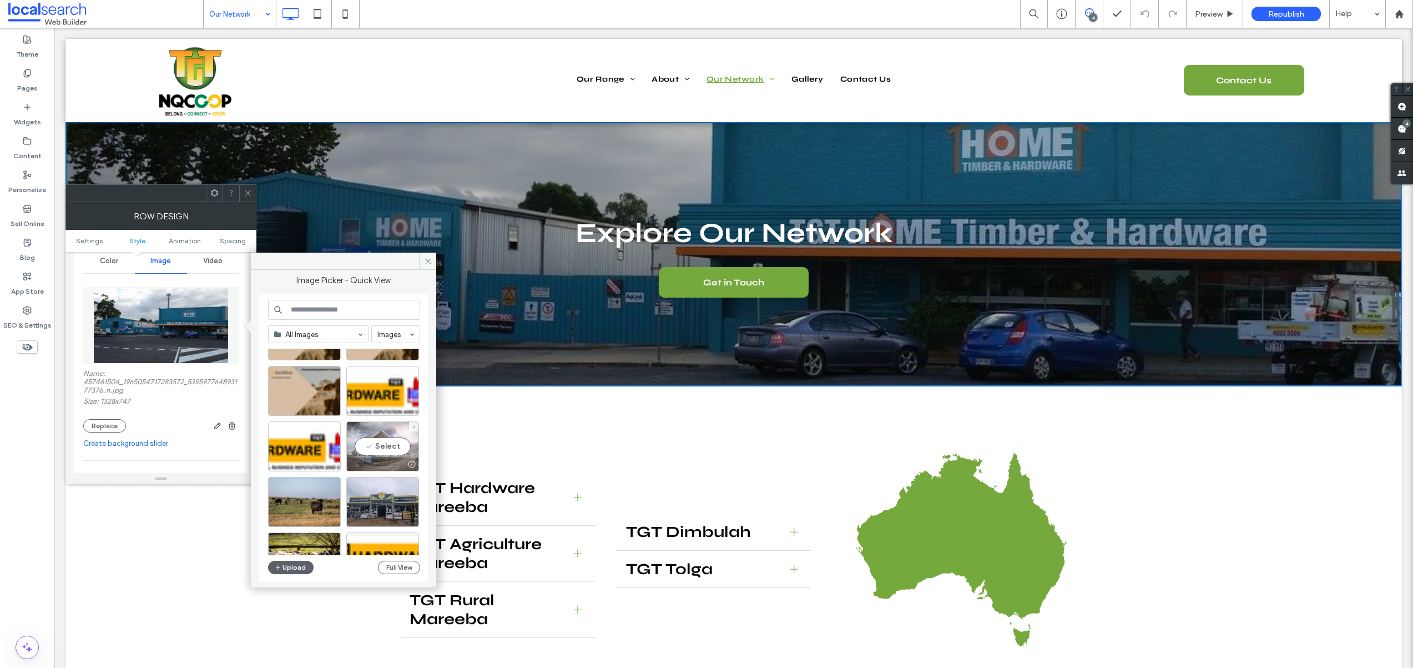
click at [379, 446] on div "Select" at bounding box center [382, 446] width 73 height 50
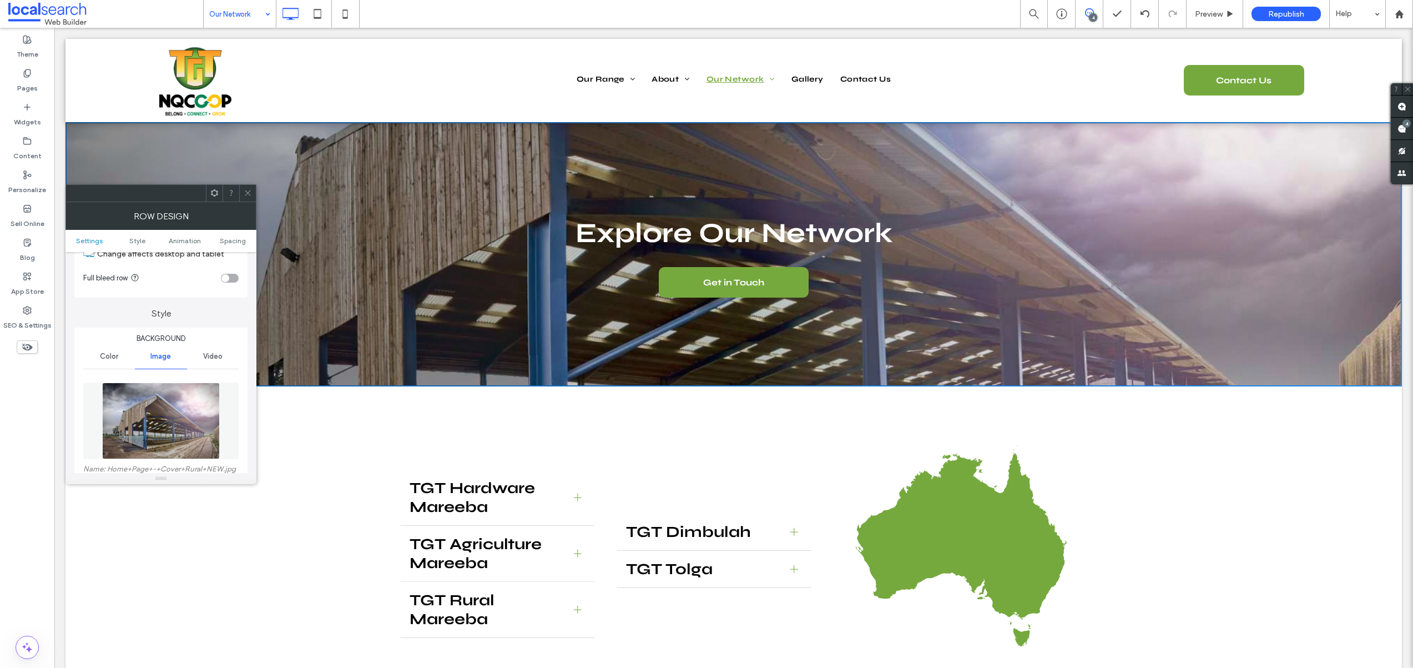
scroll to position [104, 0]
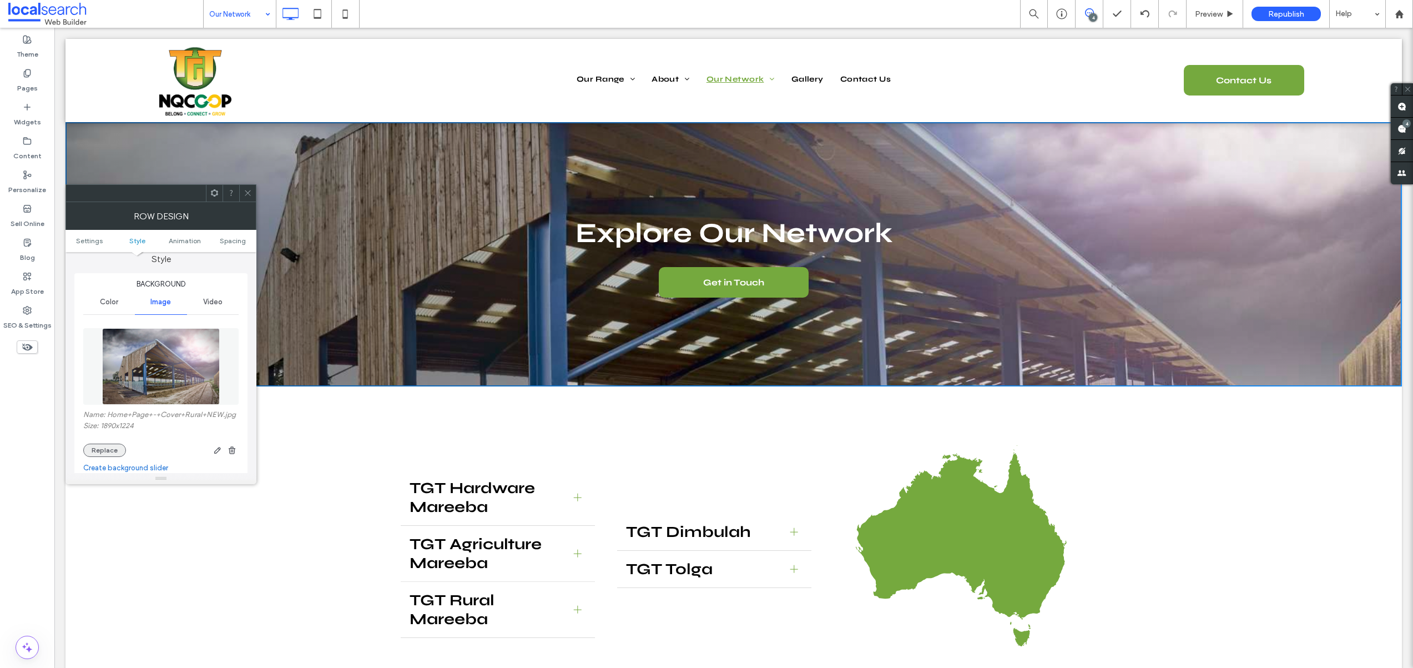
click at [112, 445] on button "Replace" at bounding box center [104, 449] width 43 height 13
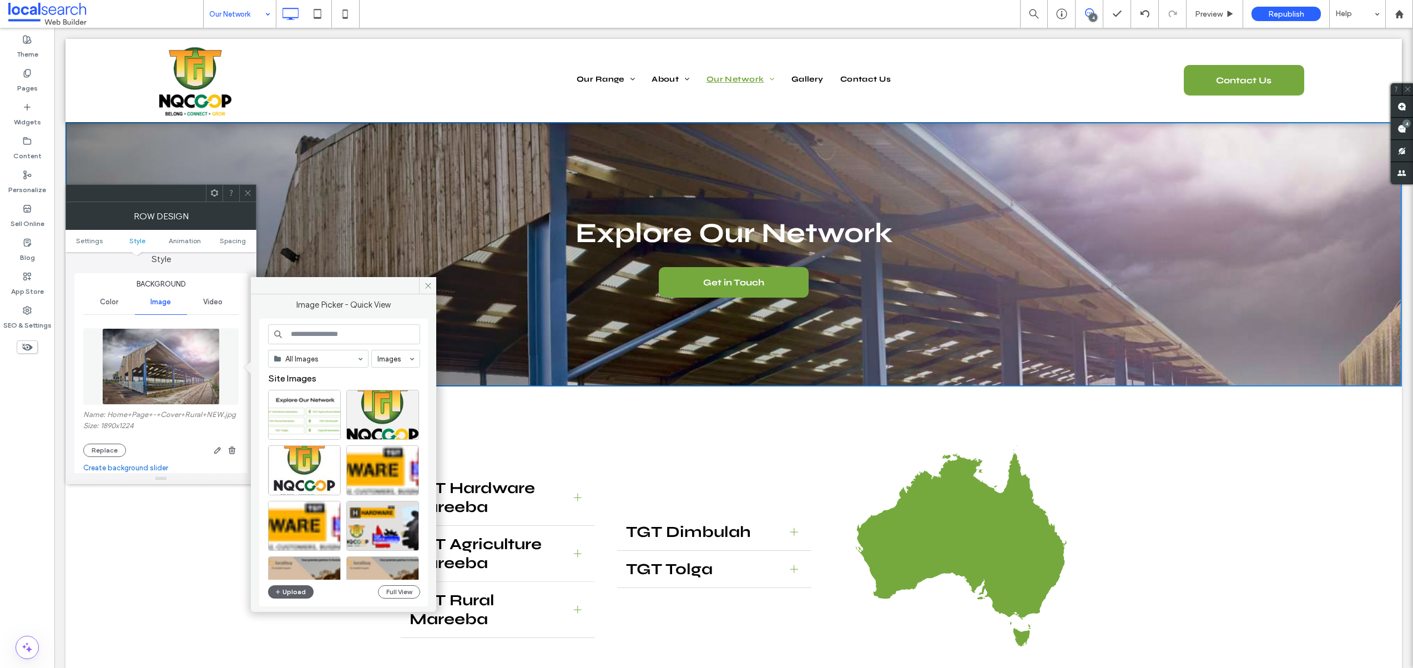
scroll to position [476, 0]
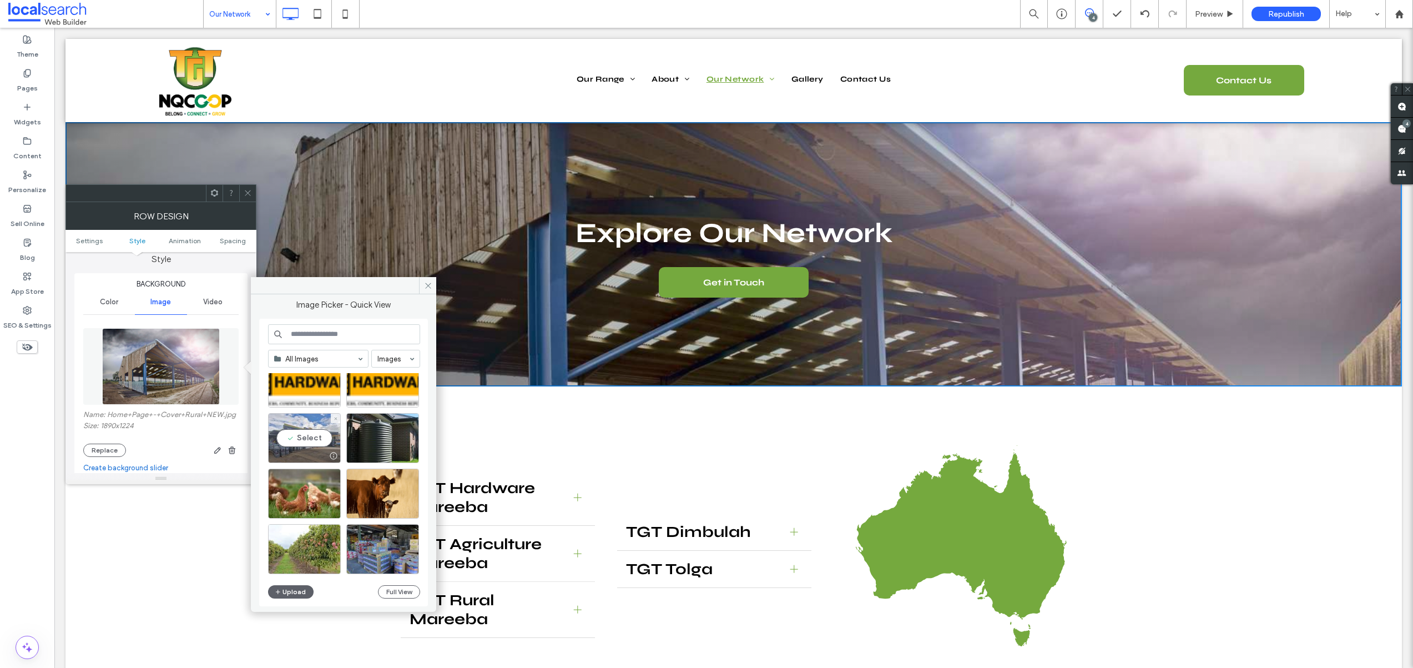
click at [315, 440] on div "Select" at bounding box center [304, 438] width 73 height 50
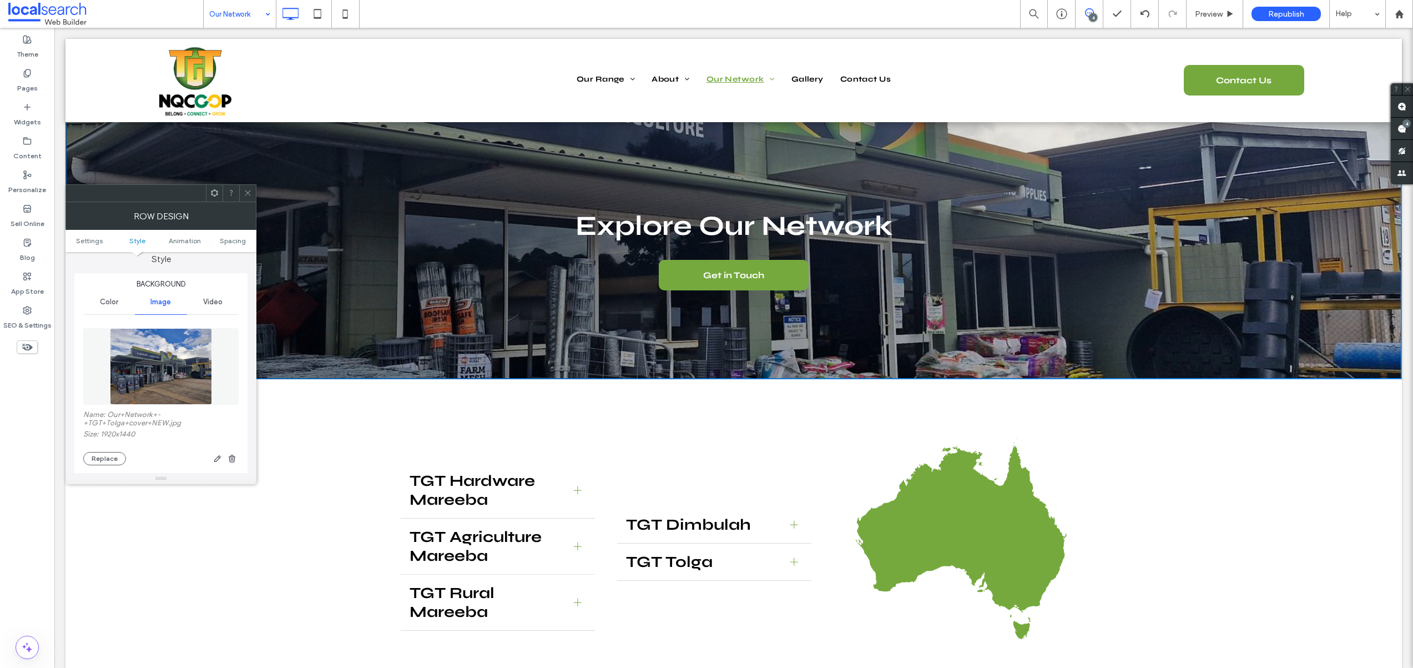
scroll to position [0, 0]
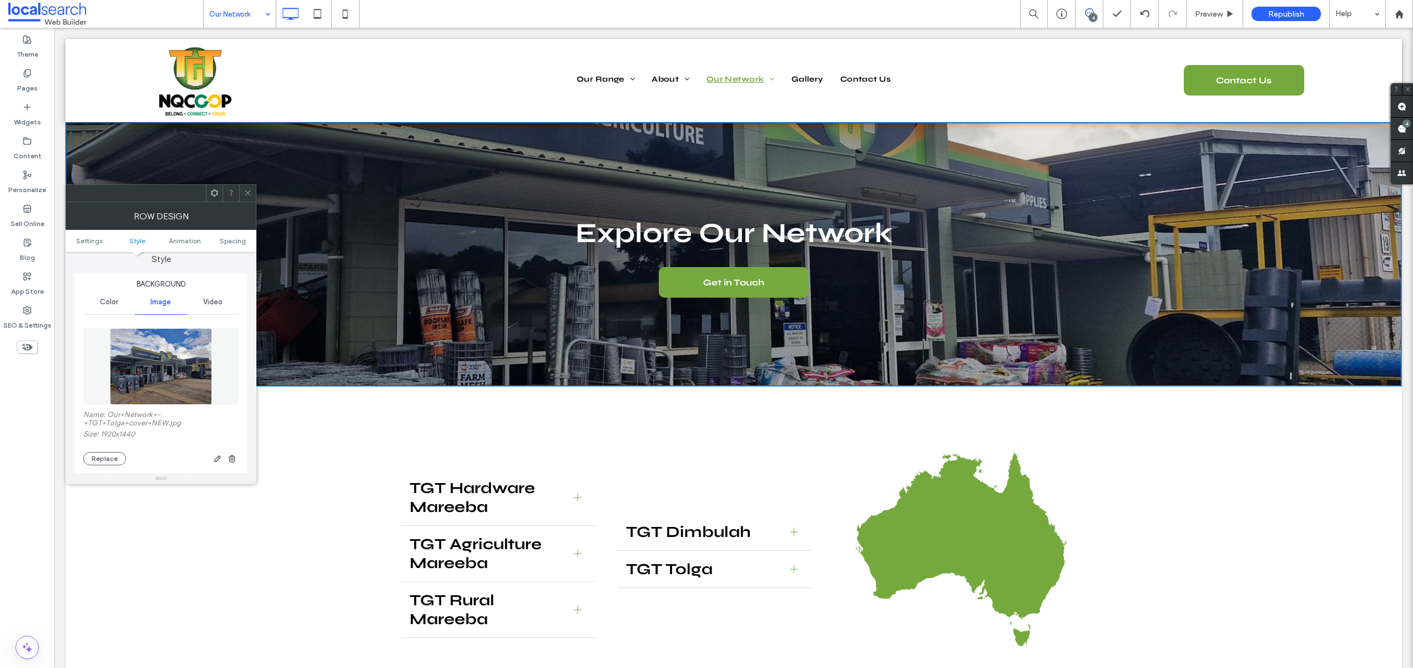
click at [164, 377] on img at bounding box center [161, 366] width 102 height 77
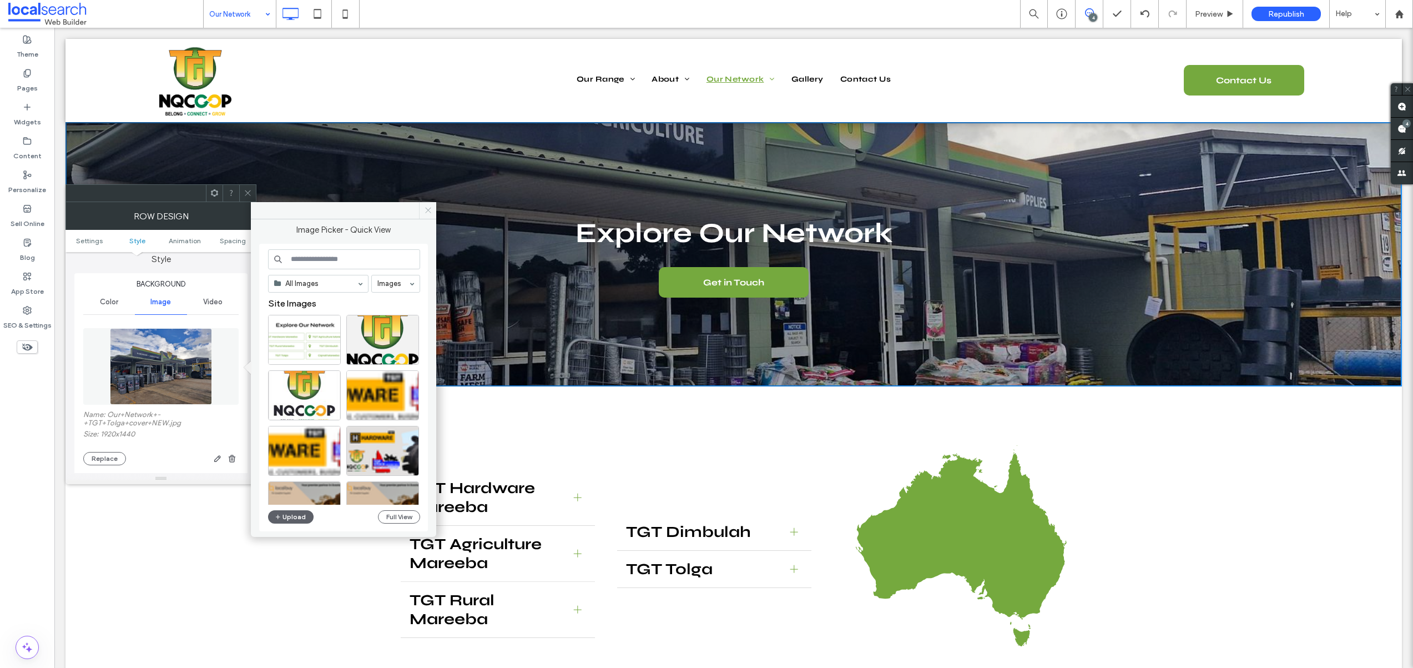
click at [425, 215] on span at bounding box center [427, 210] width 17 height 17
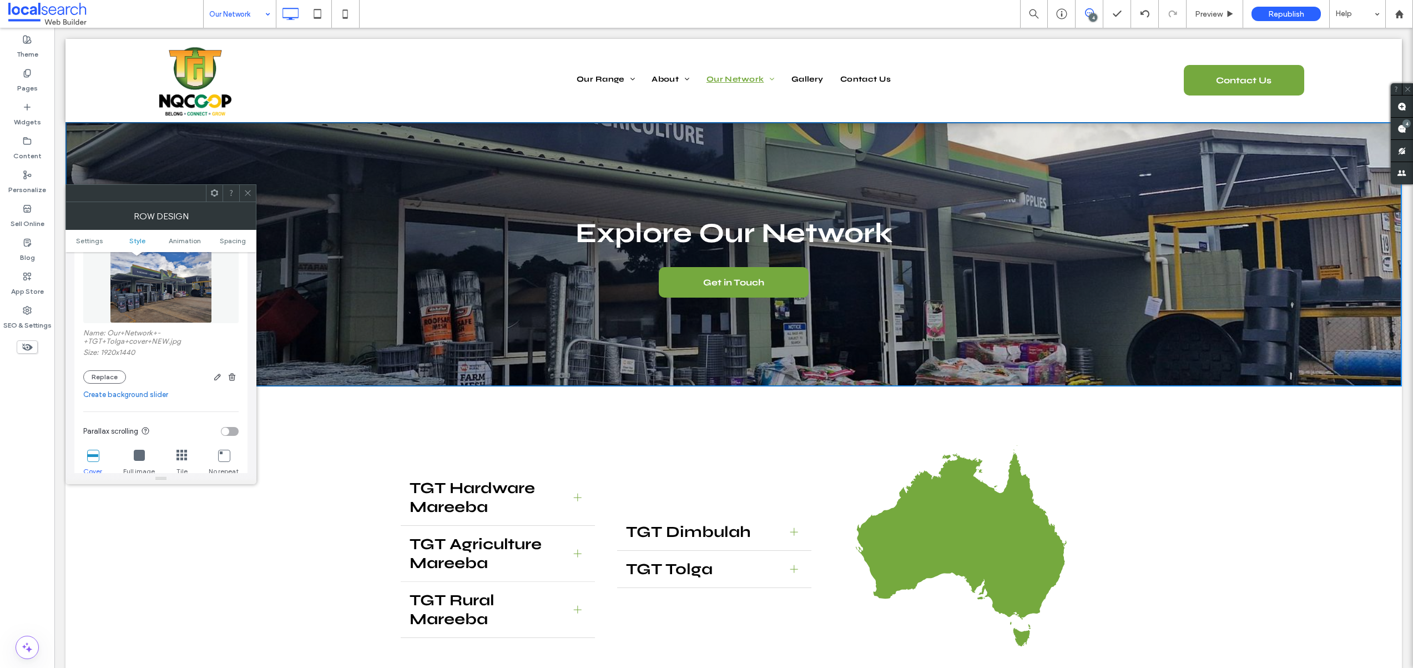
scroll to position [245, 0]
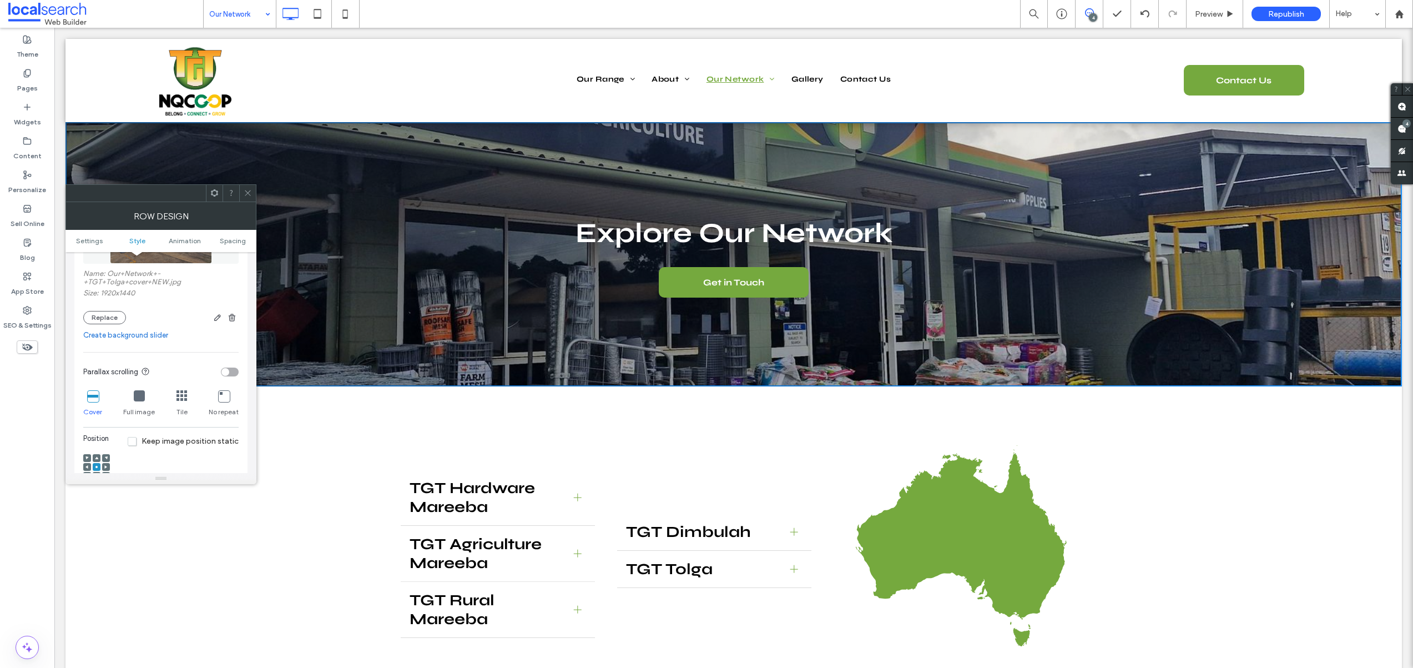
click at [97, 456] on icon at bounding box center [96, 457] width 3 height 3
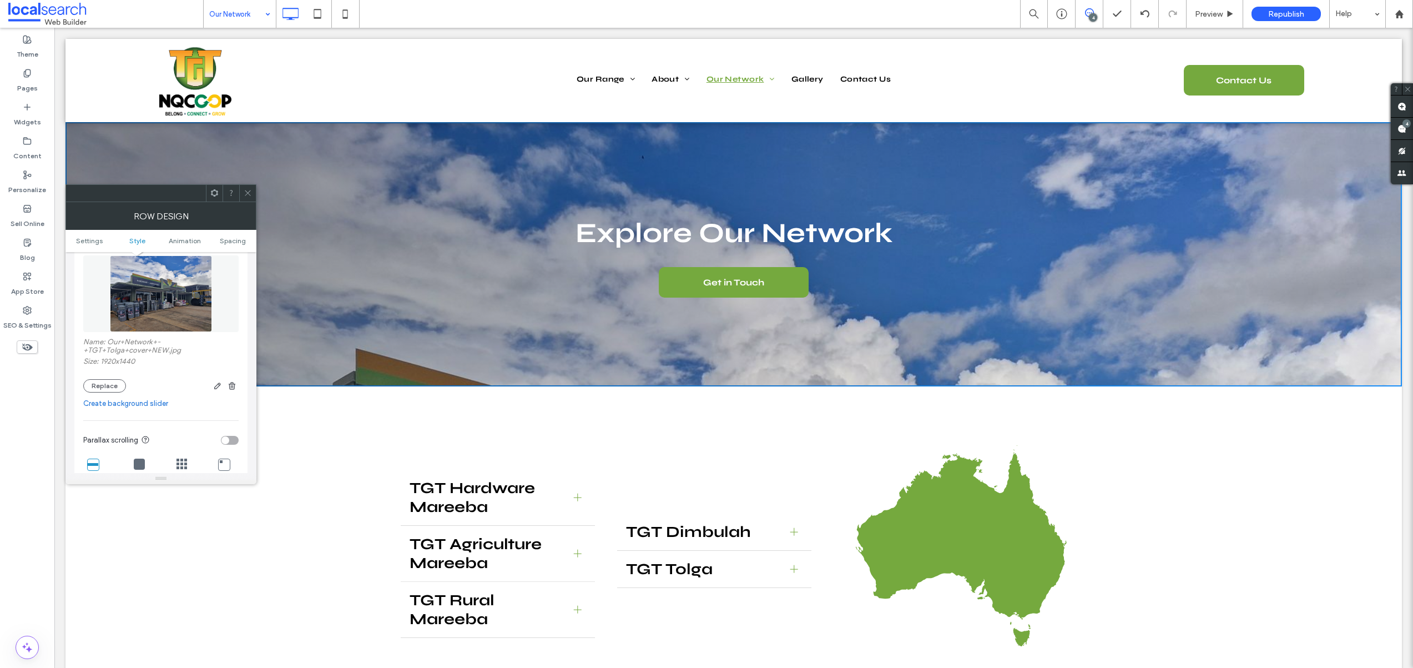
scroll to position [104, 0]
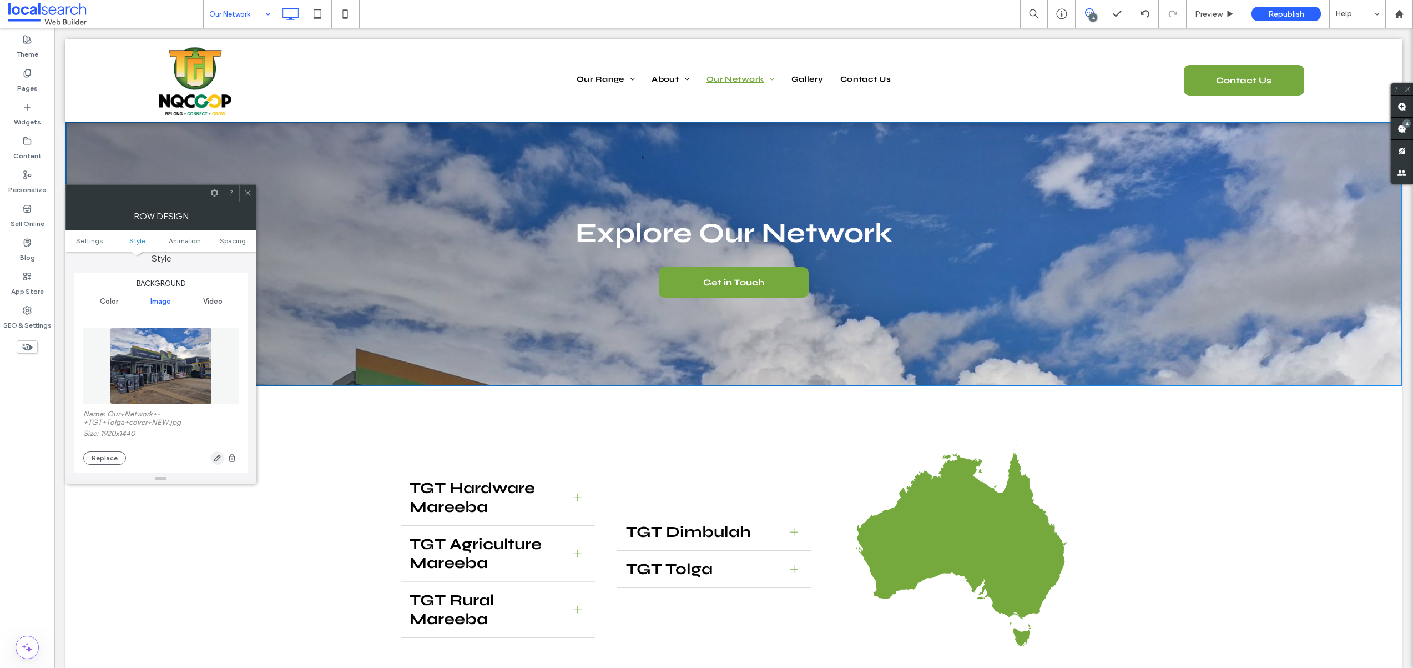
click at [211, 456] on span "button" at bounding box center [217, 457] width 13 height 13
click at [221, 457] on icon "button" at bounding box center [217, 457] width 9 height 9
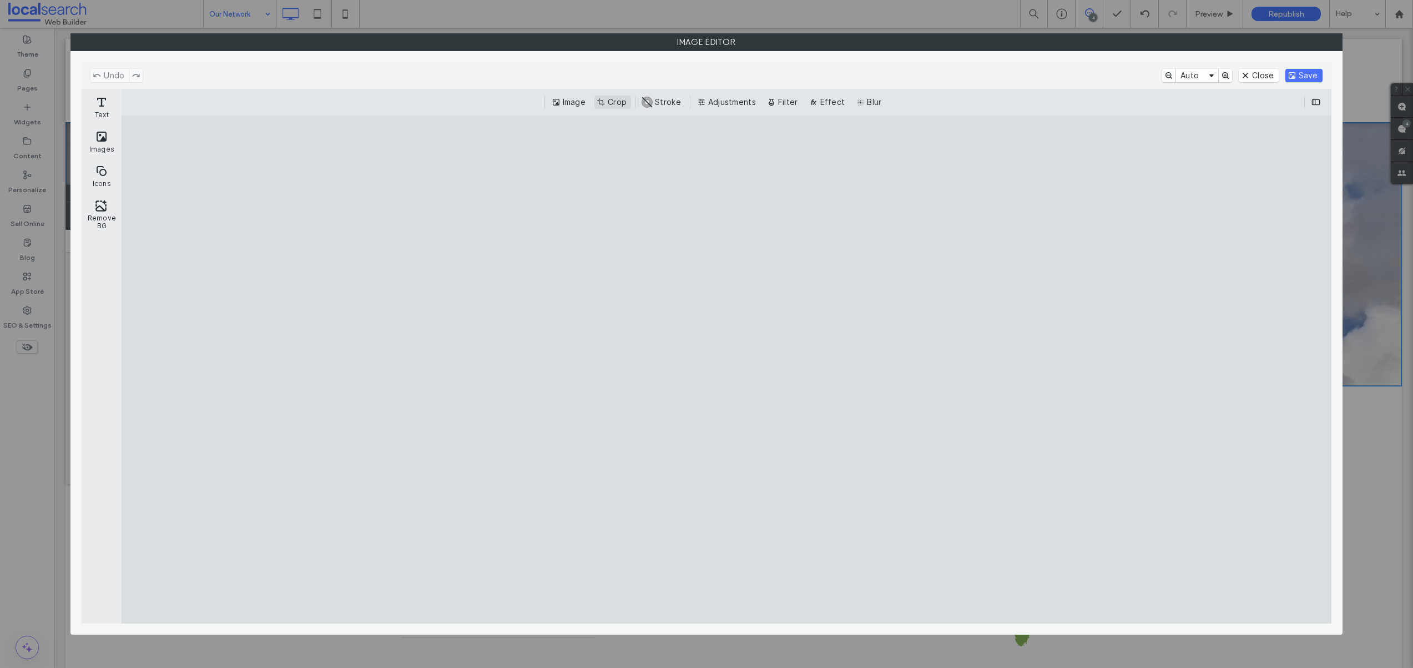
click at [604, 103] on button "Crop" at bounding box center [612, 101] width 37 height 13
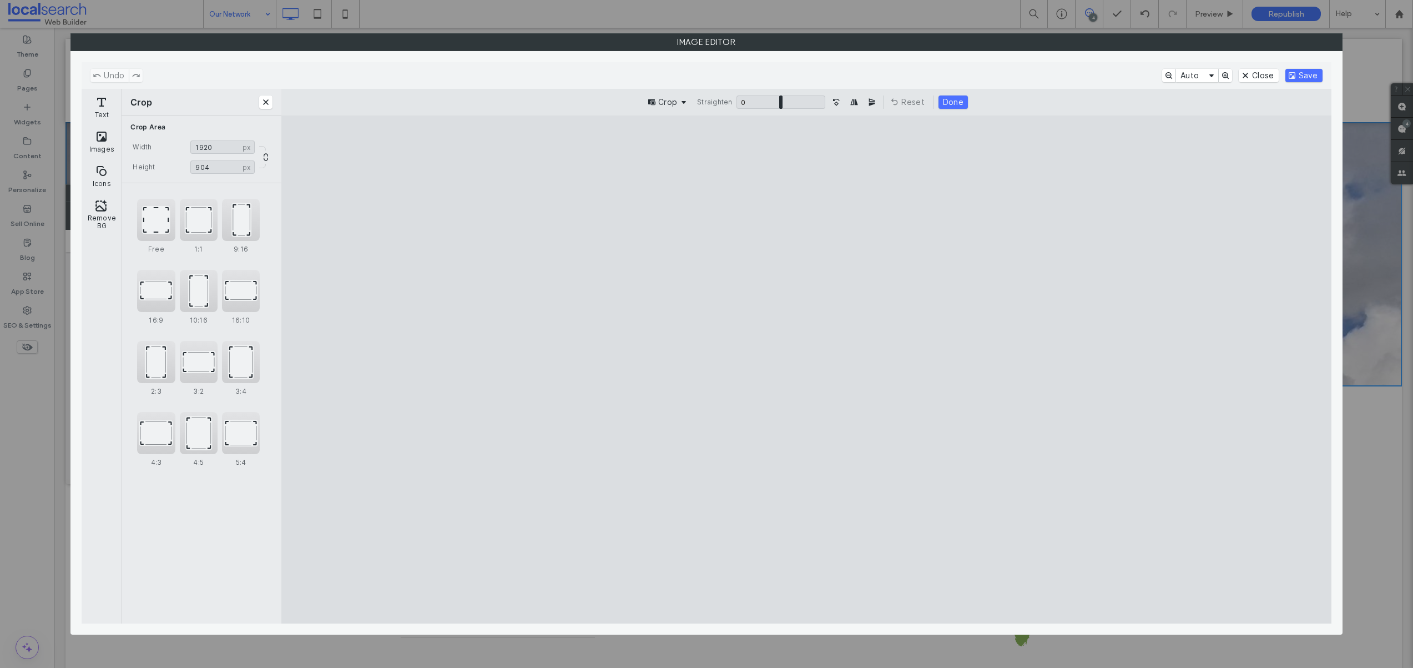
drag, startPoint x: 1072, startPoint y: 573, endPoint x: 1108, endPoint y: 422, distance: 155.1
click at [806, 370] on cesdk-canvas "Editor canvas" at bounding box center [806, 370] width 0 height 0
type input "***"
drag, startPoint x: 380, startPoint y: 164, endPoint x: 223, endPoint y: 280, distance: 195.7
click at [806, 370] on cesdk-canvas "Editor canvas" at bounding box center [806, 370] width 0 height 0
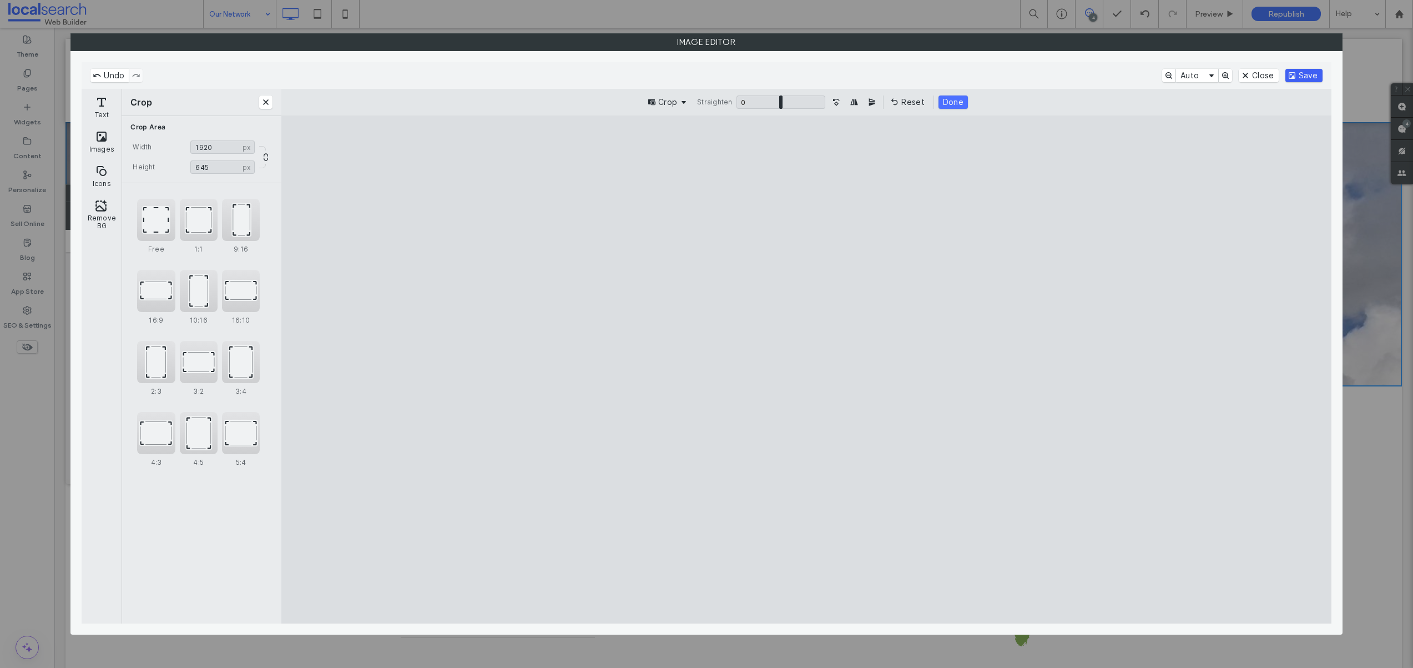
click at [1318, 77] on button "Save" at bounding box center [1303, 75] width 37 height 13
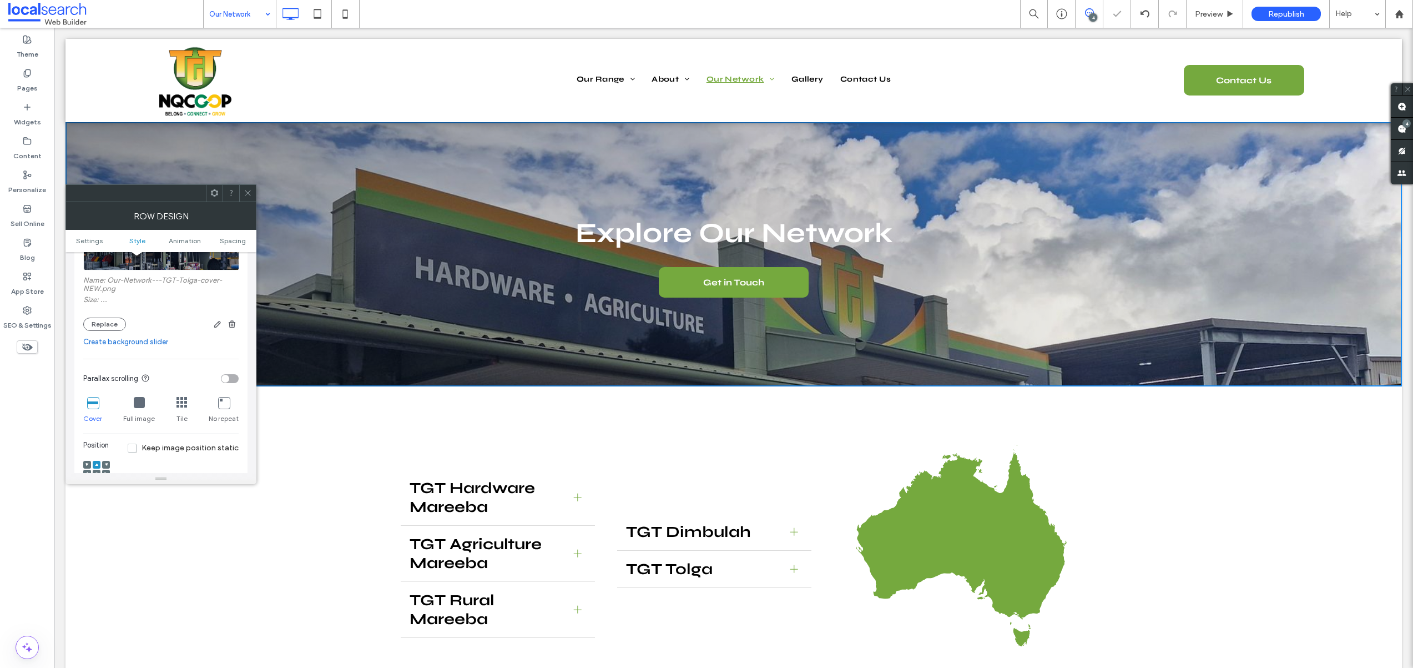
scroll to position [256, 0]
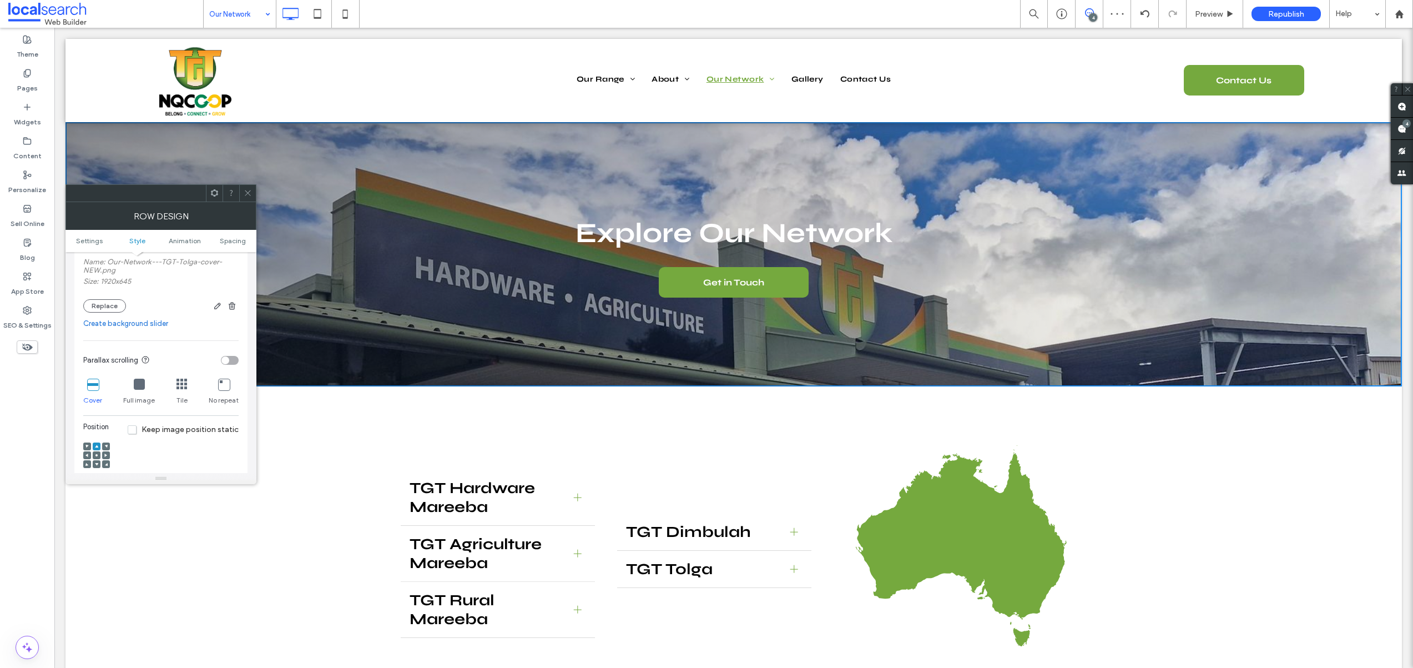
click at [97, 454] on use at bounding box center [96, 455] width 2 height 2
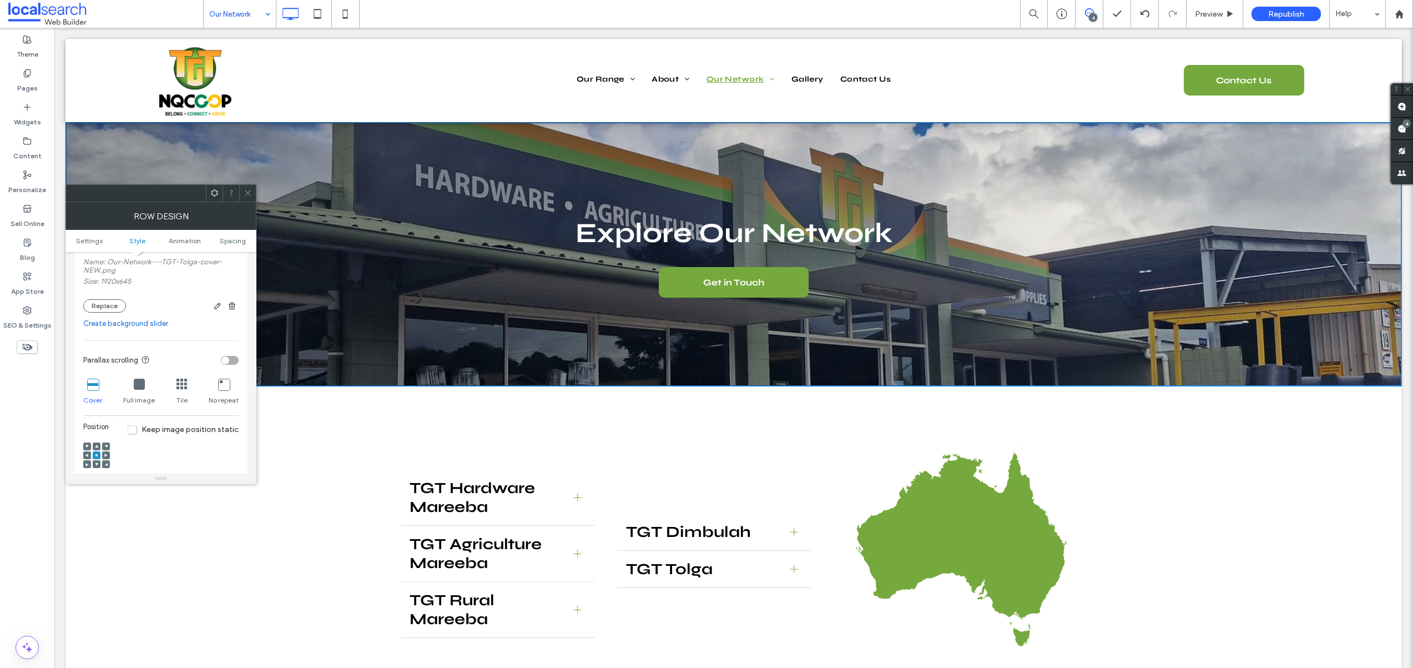
click at [98, 461] on span at bounding box center [96, 464] width 3 height 8
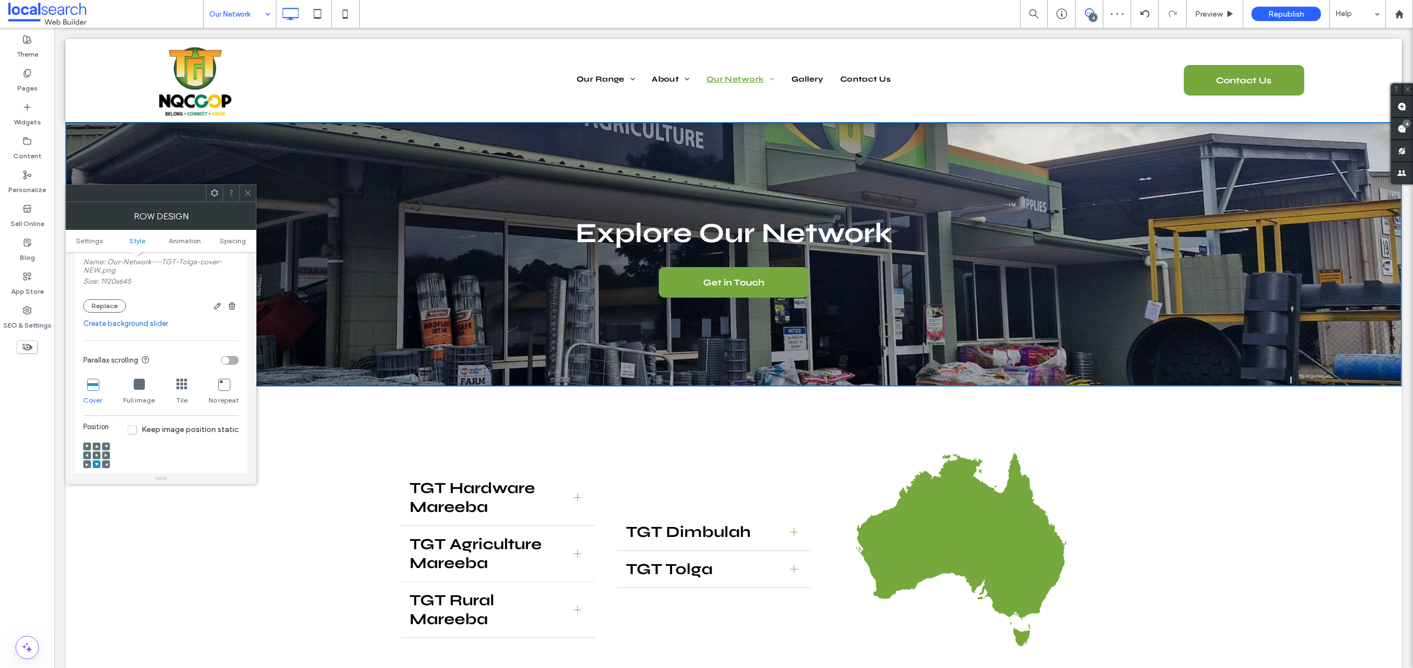
click at [95, 445] on icon at bounding box center [96, 446] width 3 height 3
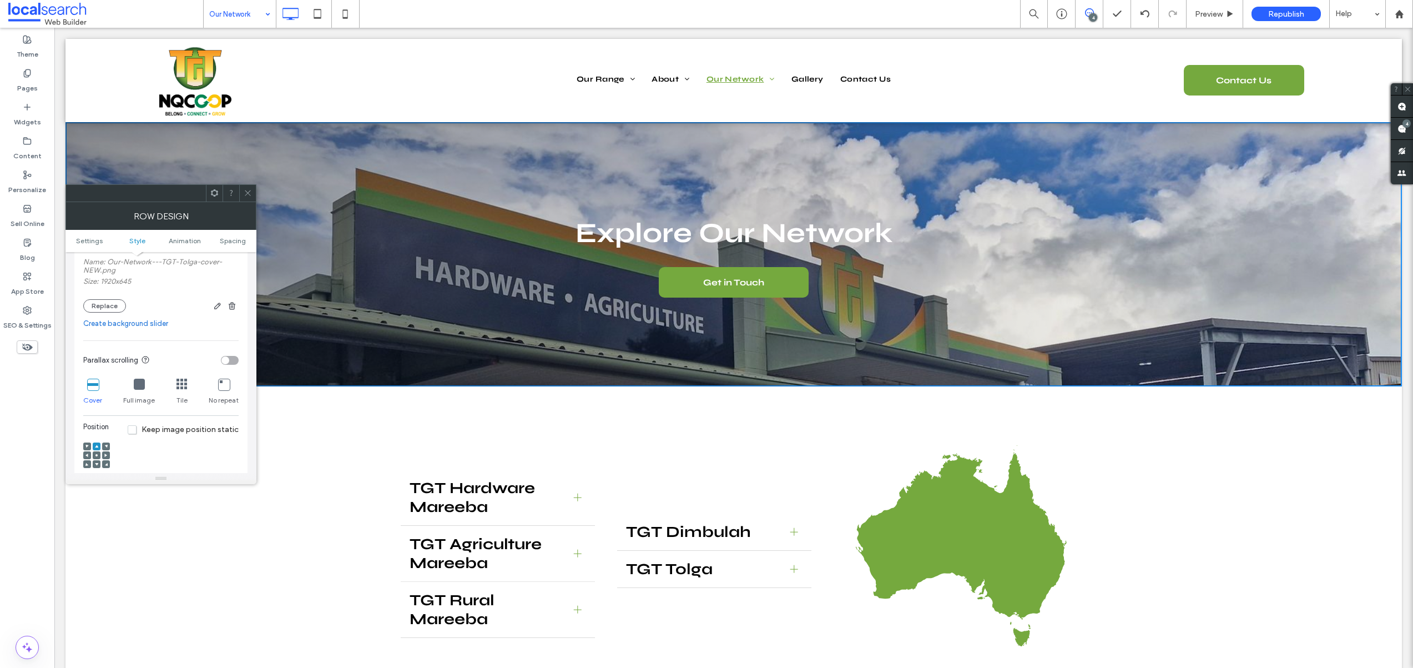
click at [249, 200] on span at bounding box center [248, 193] width 8 height 17
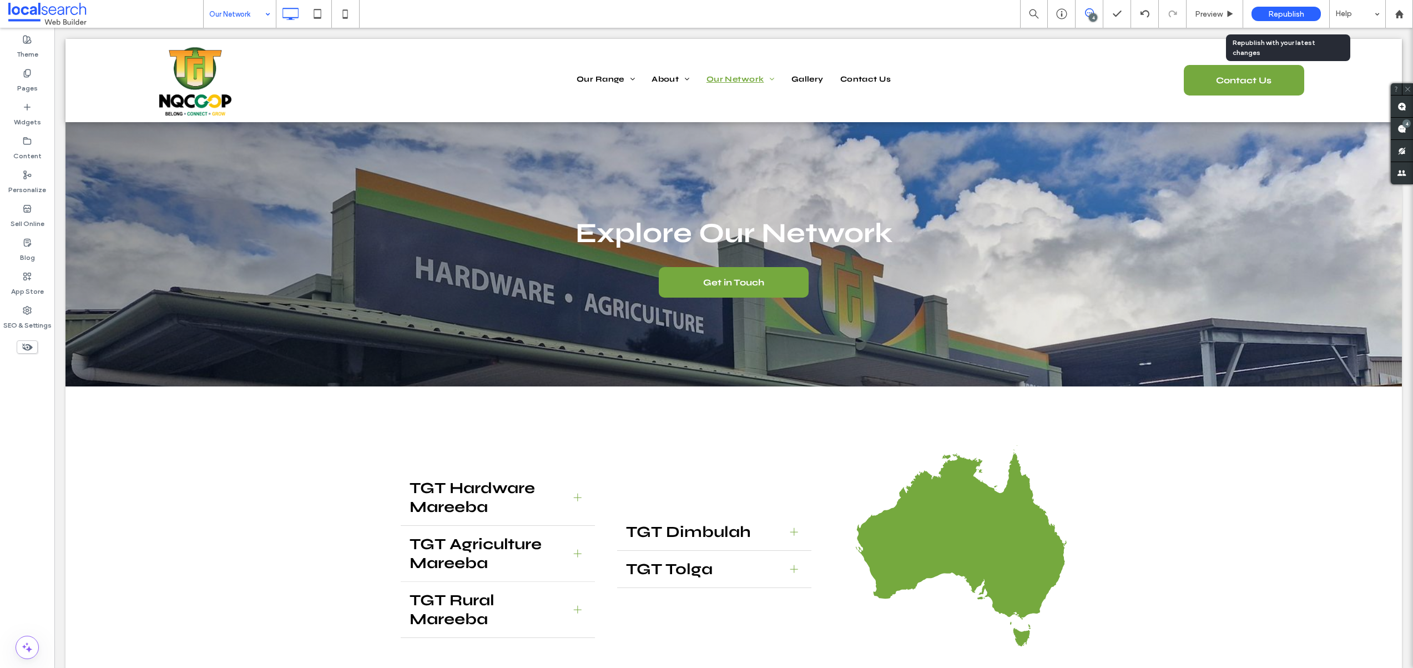
click at [1299, 10] on span "Republish" at bounding box center [1286, 13] width 36 height 9
